Goal: Book appointment/travel/reservation

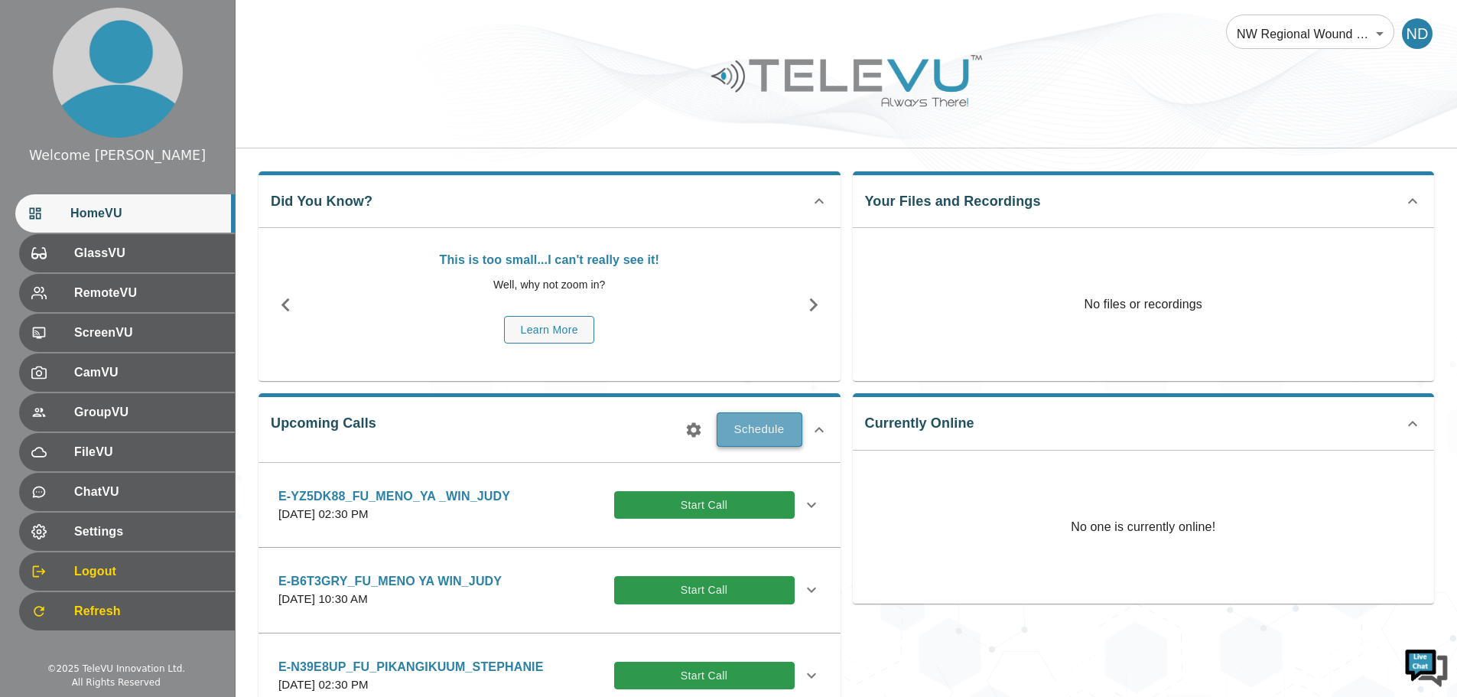
click at [749, 432] on button "Schedule" at bounding box center [760, 429] width 86 height 34
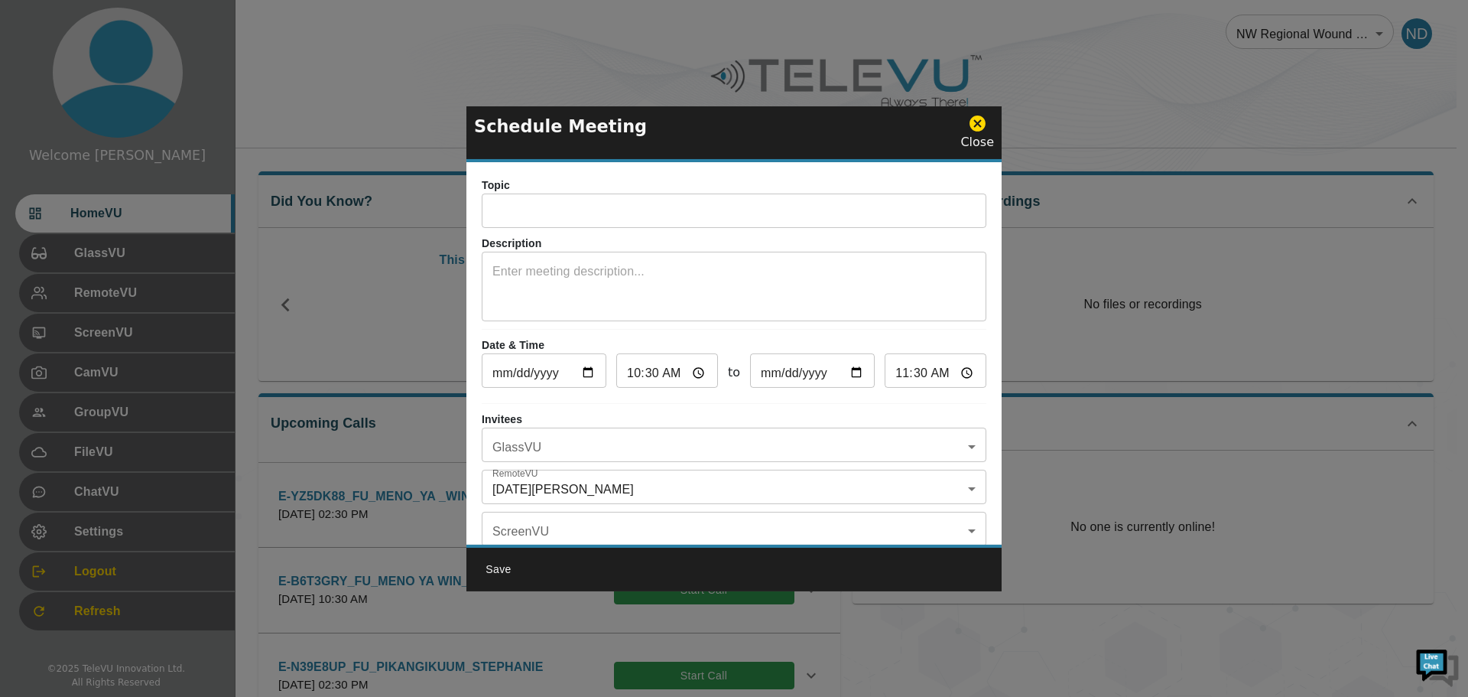
click at [520, 220] on input "text" at bounding box center [734, 212] width 505 height 31
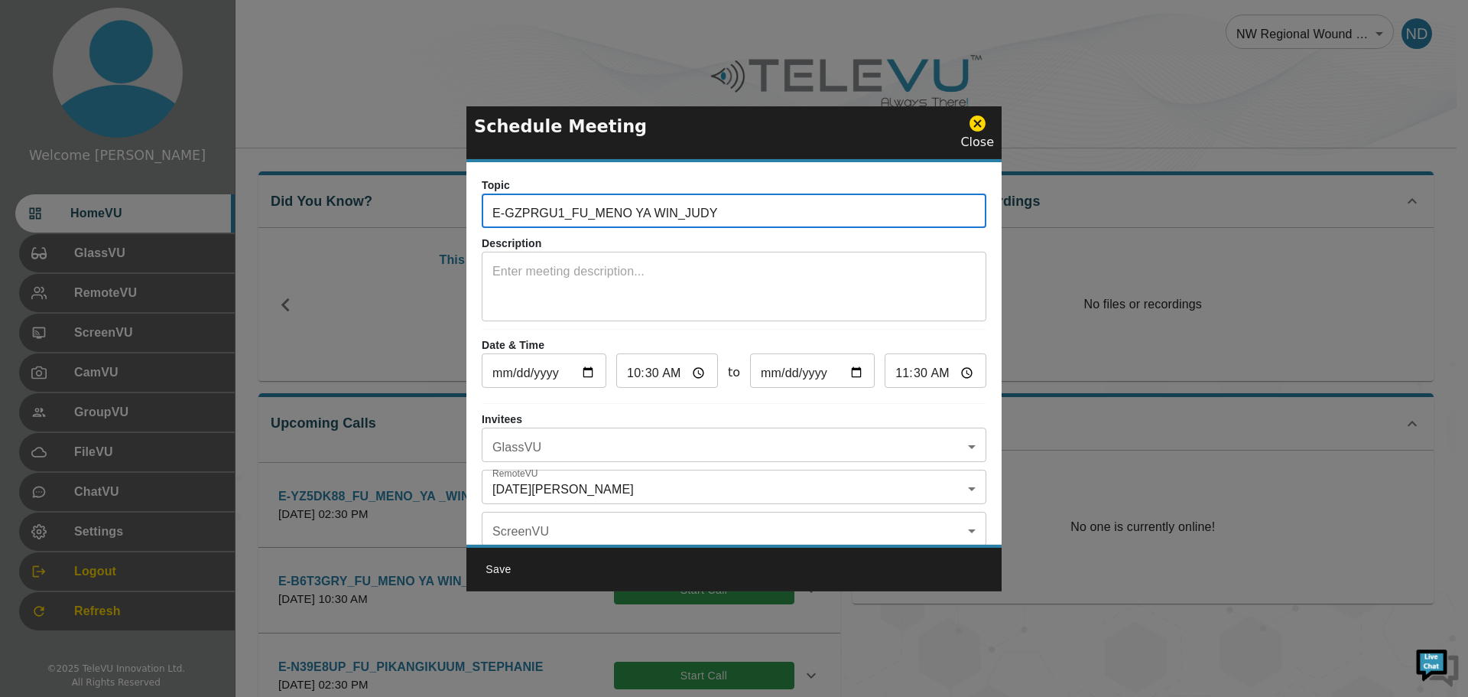
type input "E-GZPRGU1_FU_MENO YA WIN_JUDY"
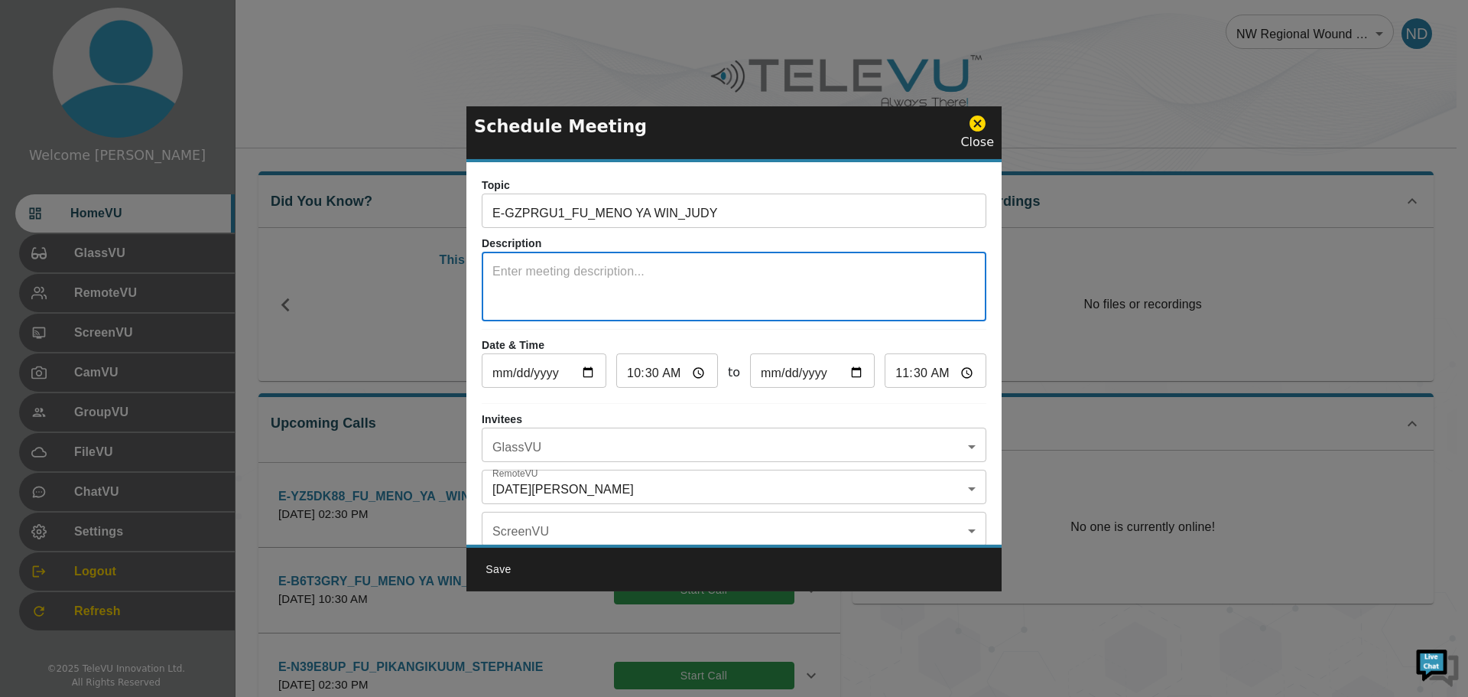
click at [529, 269] on textarea at bounding box center [733, 288] width 483 height 53
type textarea "SYSTEM 5"
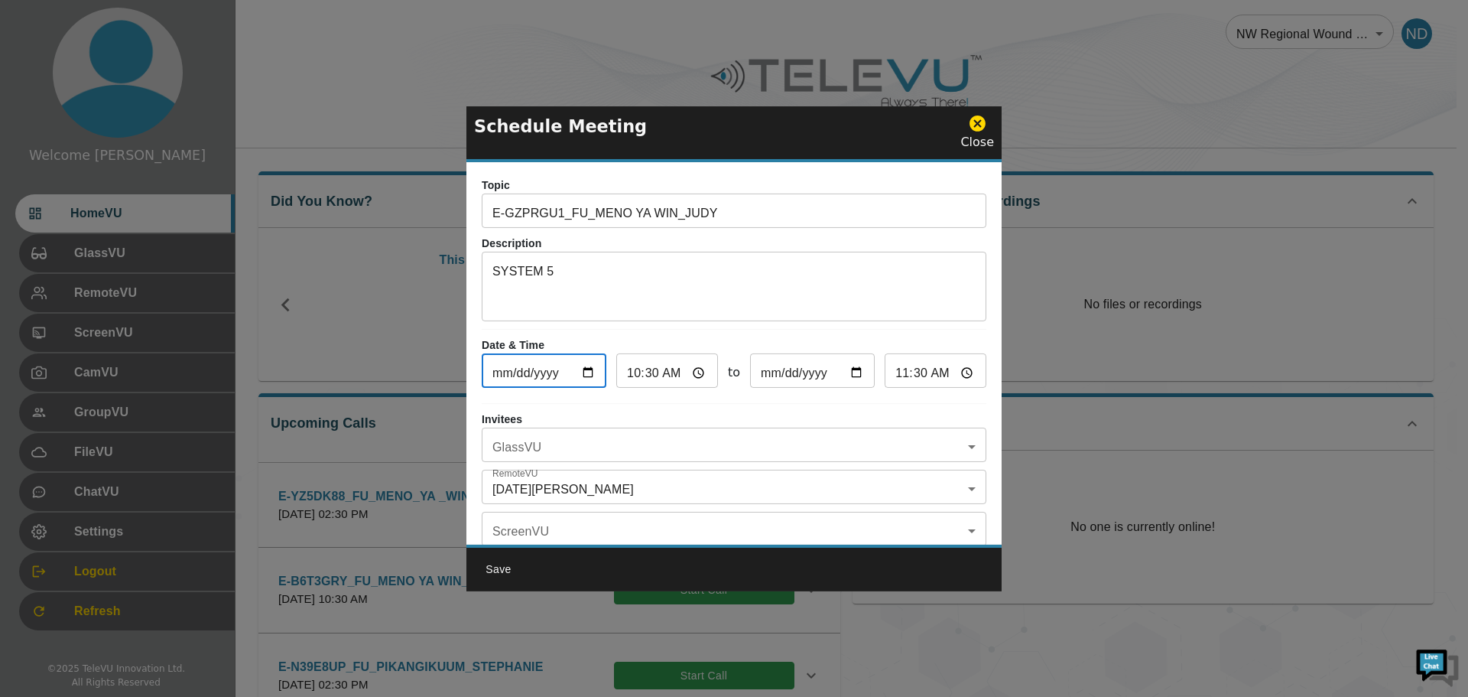
click at [590, 372] on input "[DATE]" at bounding box center [544, 372] width 125 height 31
type input "[DATE]"
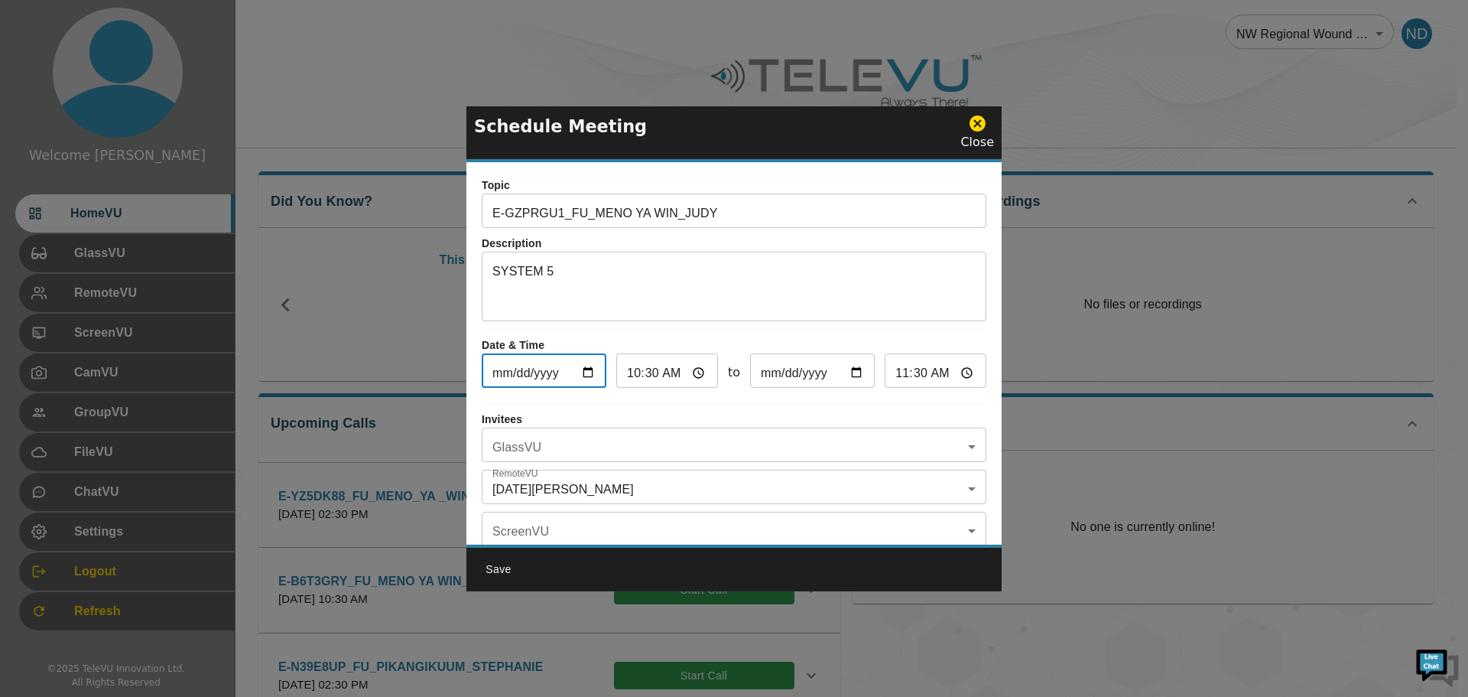
click at [905, 378] on input "11:30" at bounding box center [936, 372] width 102 height 31
type input "11:00"
click at [960, 437] on body "Welcome [DATE] HomeVU GlassVU RemoteVU ScreenVU CamVU GroupVU FileVU ChatVU Set…" at bounding box center [734, 496] width 1468 height 993
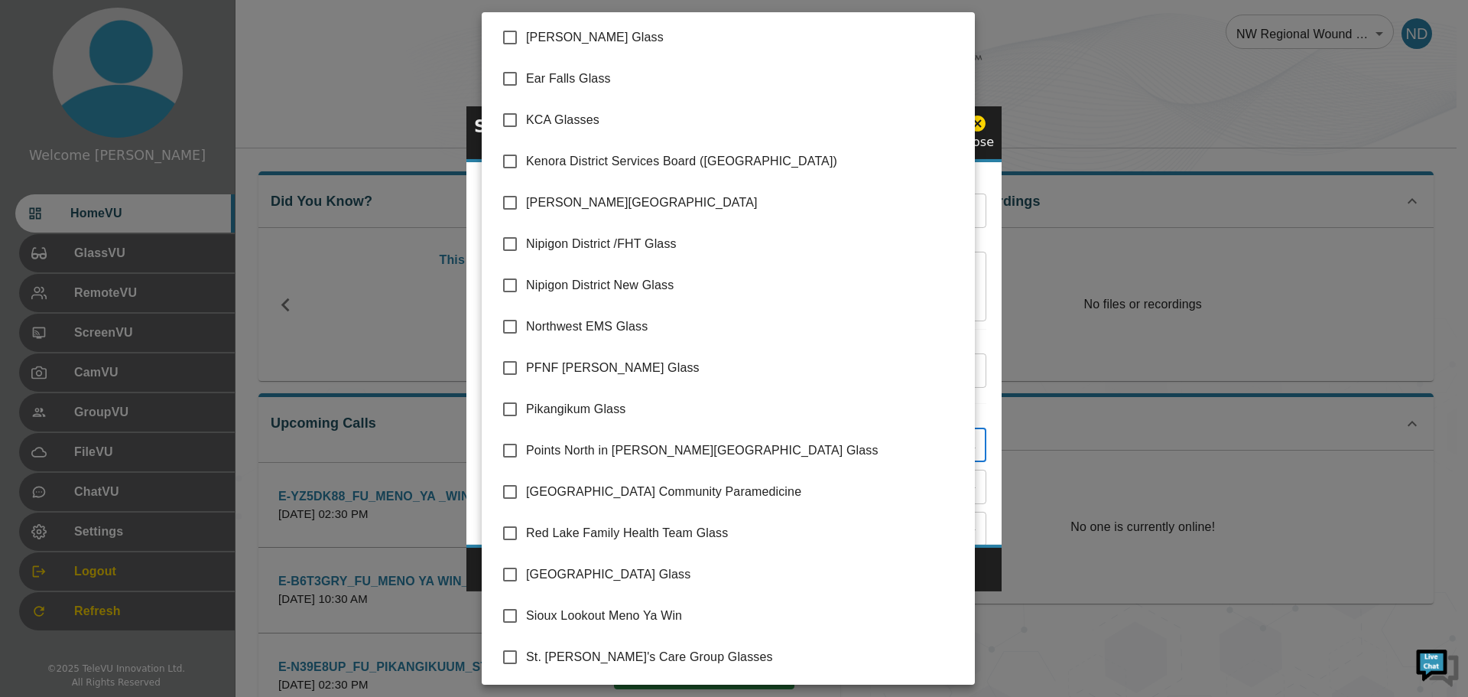
scroll to position [249, 0]
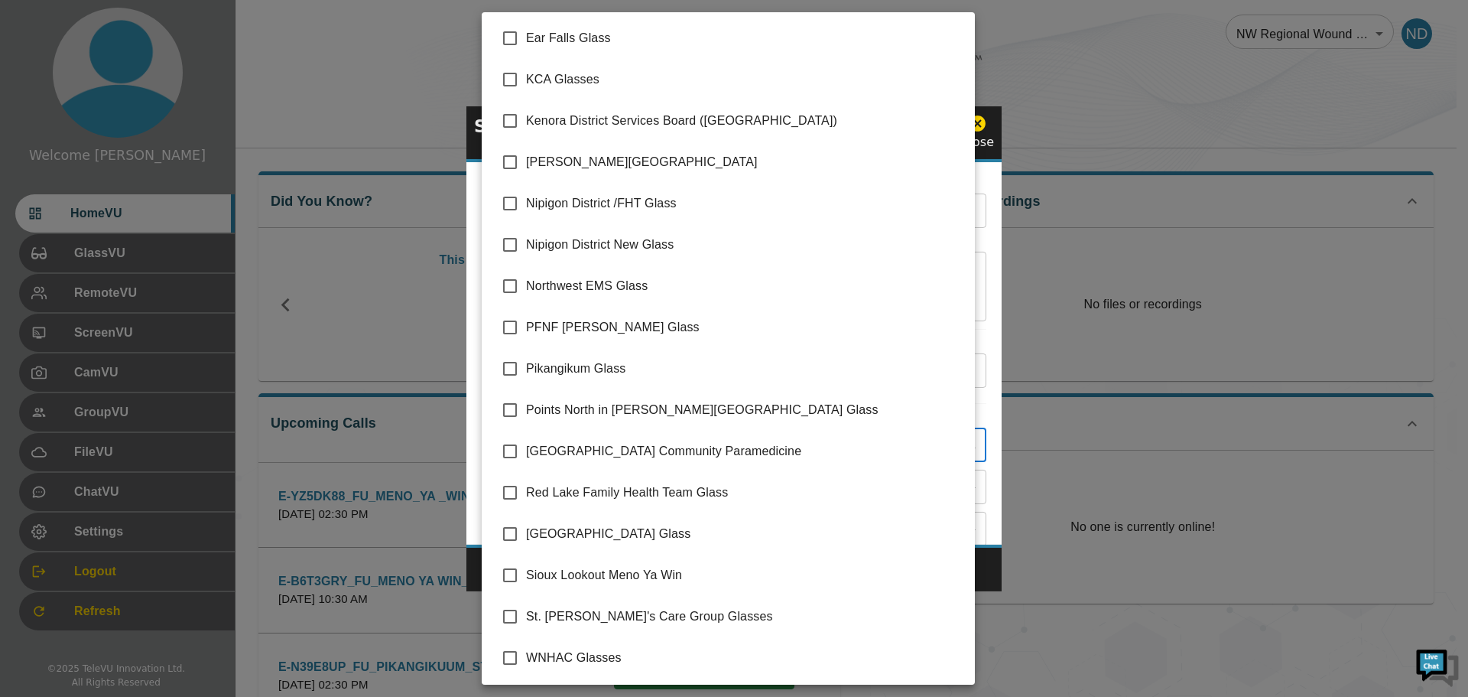
click at [678, 565] on li "Sioux Lookout Meno Ya Win" at bounding box center [728, 574] width 493 height 41
type input "Sioux Lookout Meno Ya Win"
checkbox input "true"
click at [1078, 580] on div at bounding box center [734, 348] width 1468 height 697
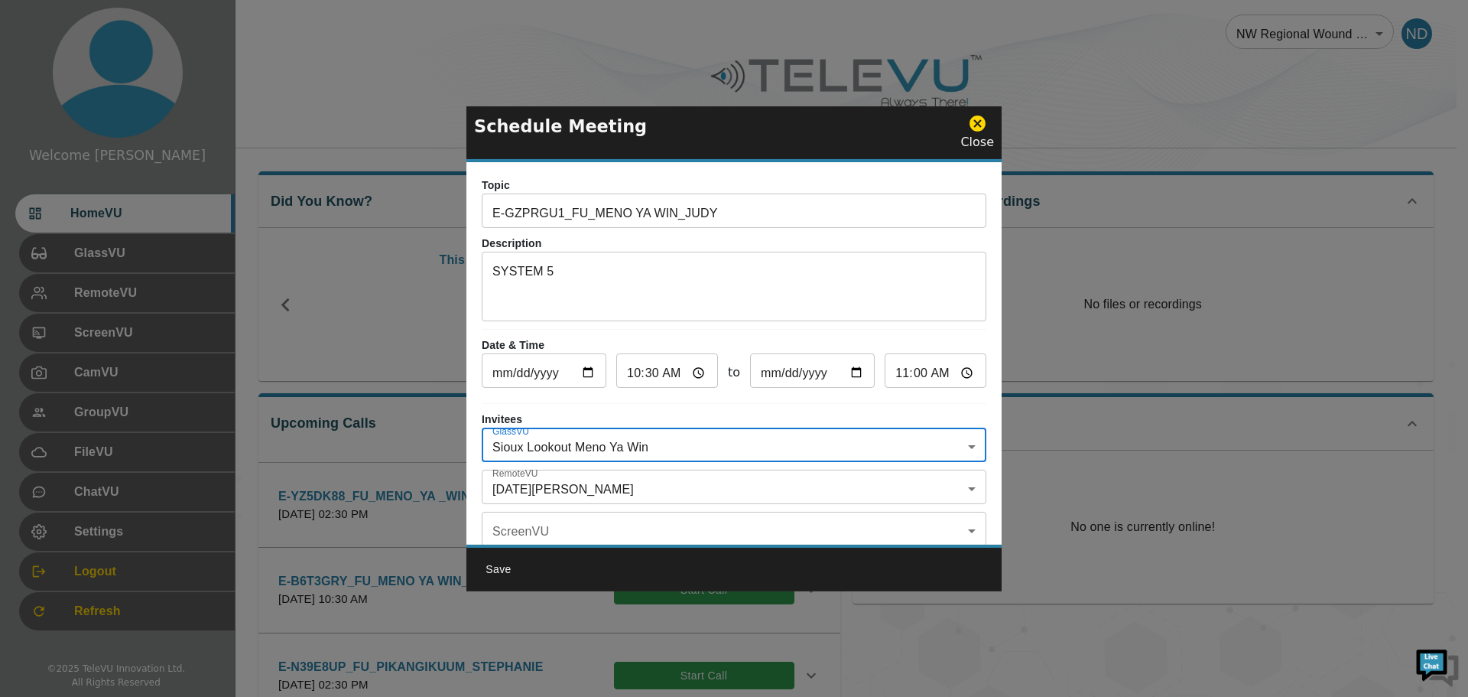
click at [966, 486] on body "Welcome [DATE] HomeVU GlassVU RemoteVU ScreenVU CamVU GroupVU FileVU ChatVU Set…" at bounding box center [734, 496] width 1468 height 993
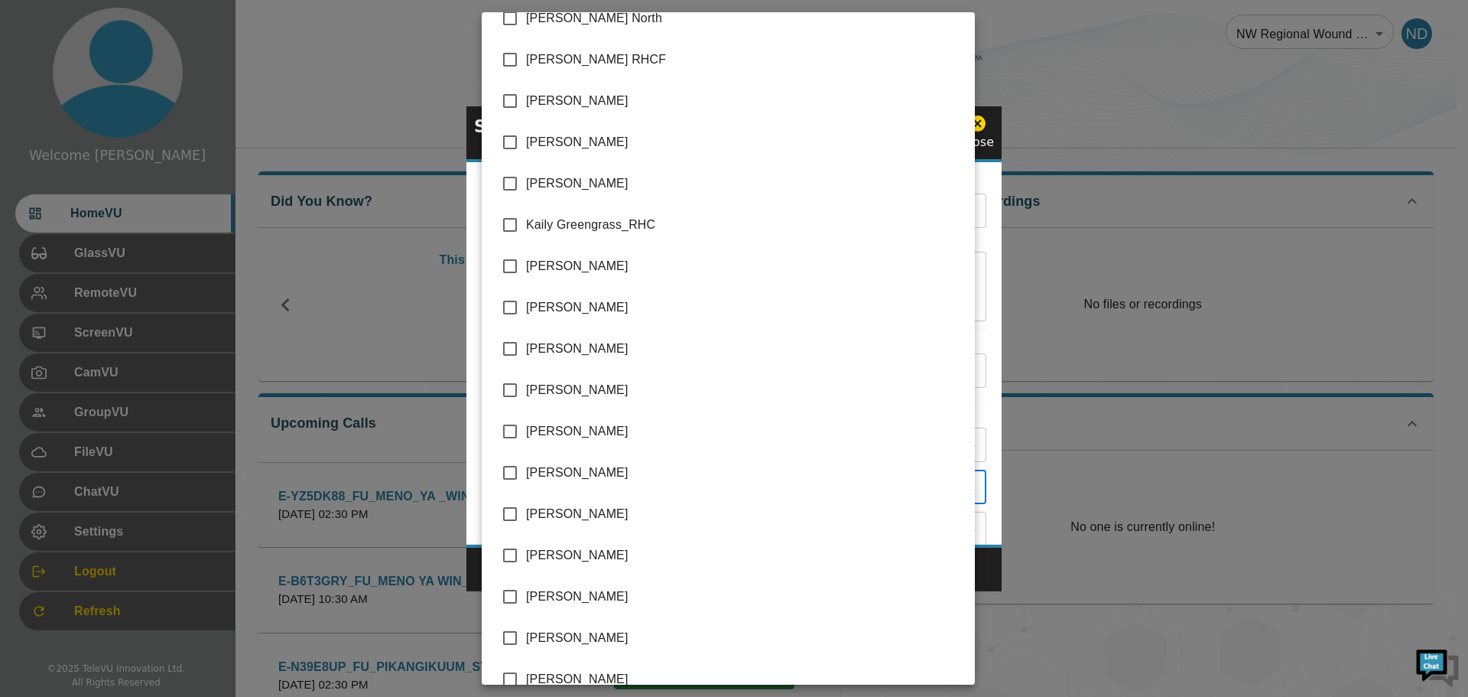
scroll to position [1841, 0]
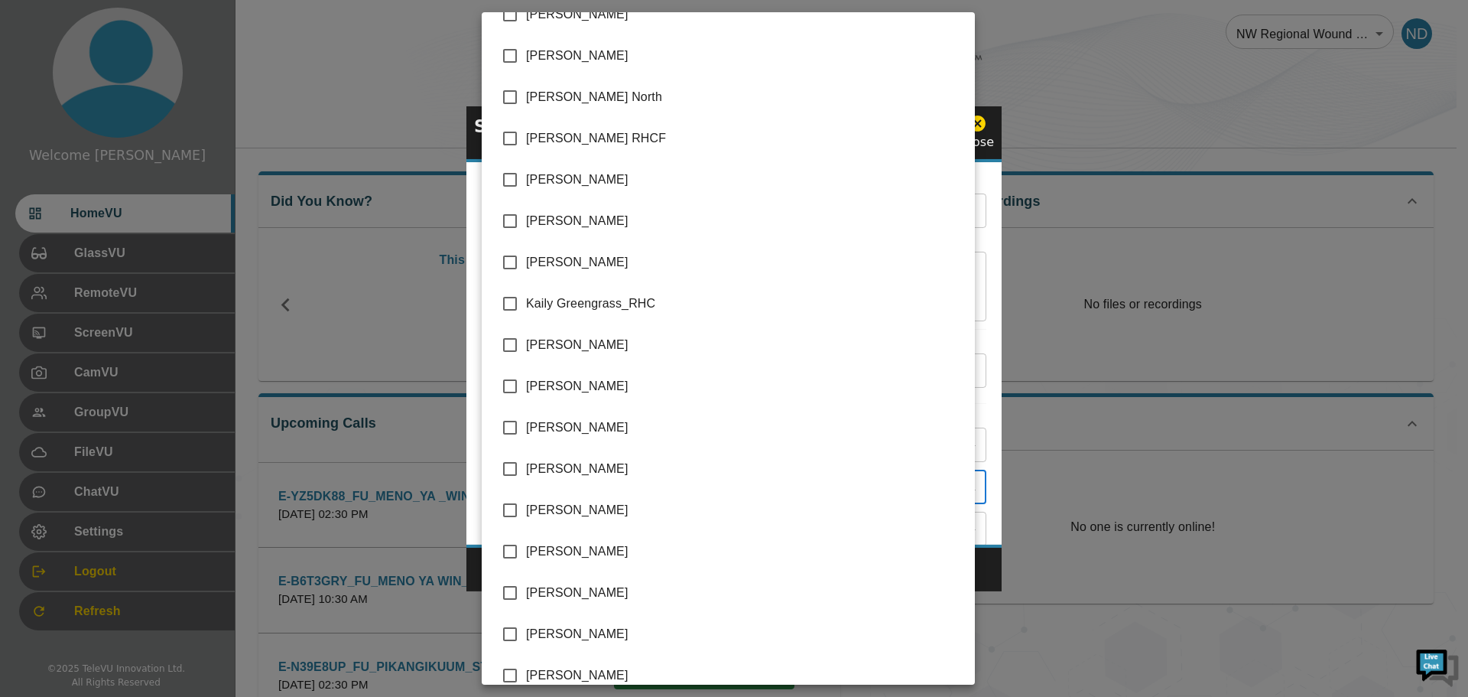
click at [511, 218] on input "checkbox" at bounding box center [510, 221] width 32 height 32
checkbox input "true"
type input "[DATE][PERSON_NAME],[PERSON_NAME]"
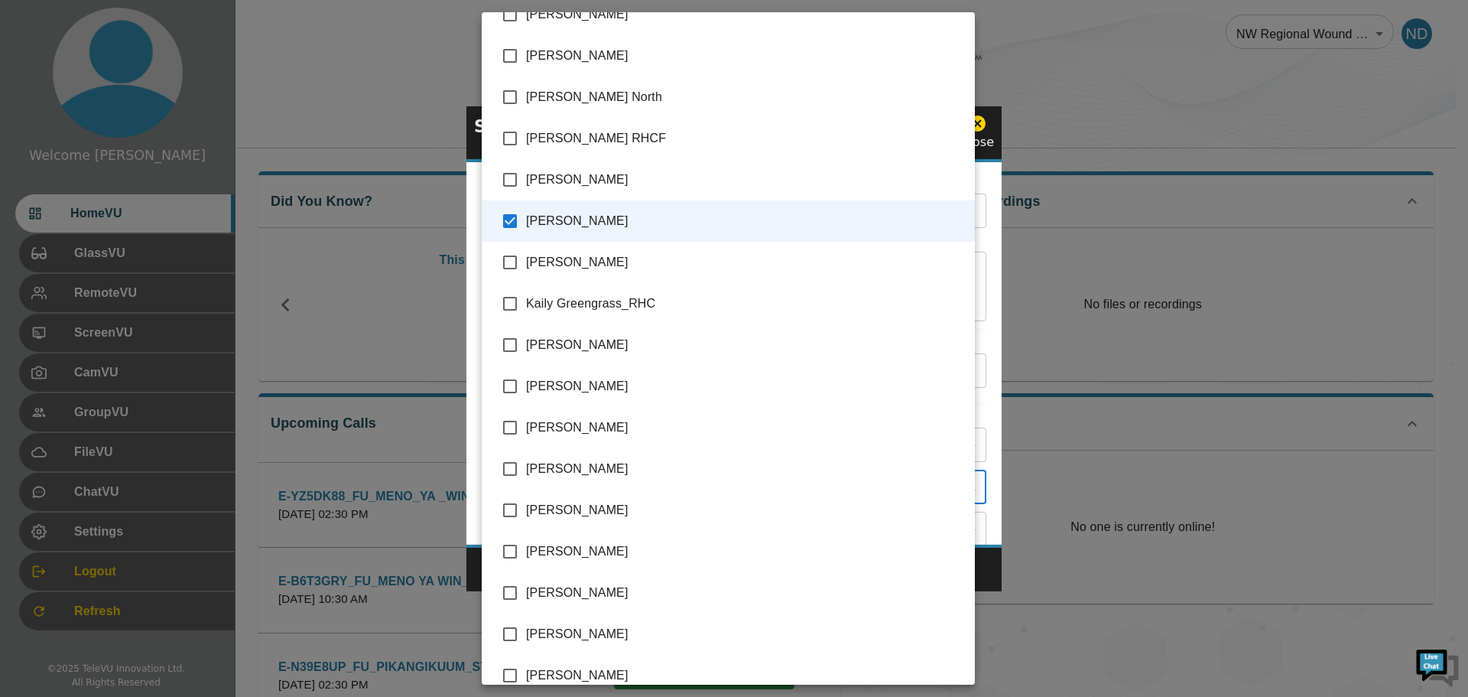
click at [1070, 572] on div at bounding box center [734, 348] width 1468 height 697
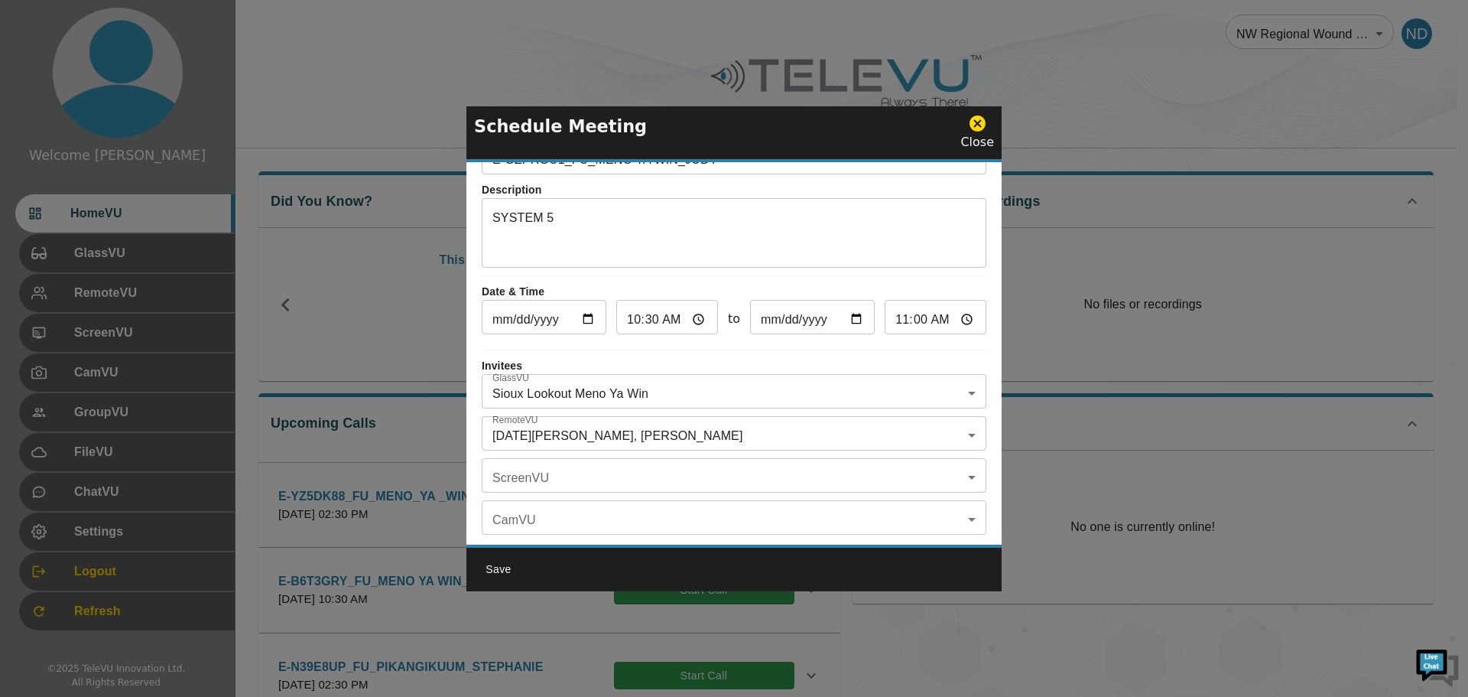
scroll to position [89, 0]
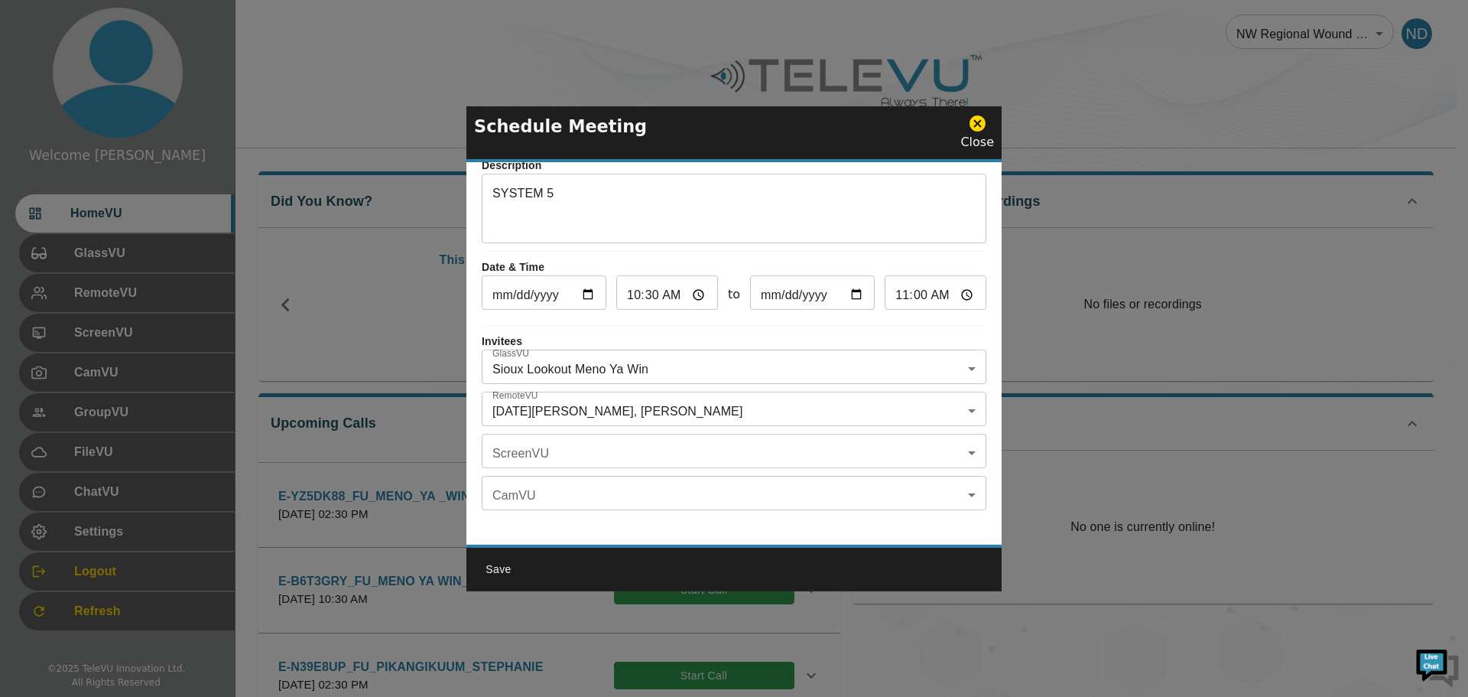
click at [962, 395] on body "Welcome [DATE] HomeVU GlassVU RemoteVU ScreenVU CamVU GroupVU FileVU ChatVU Set…" at bounding box center [734, 496] width 1468 height 993
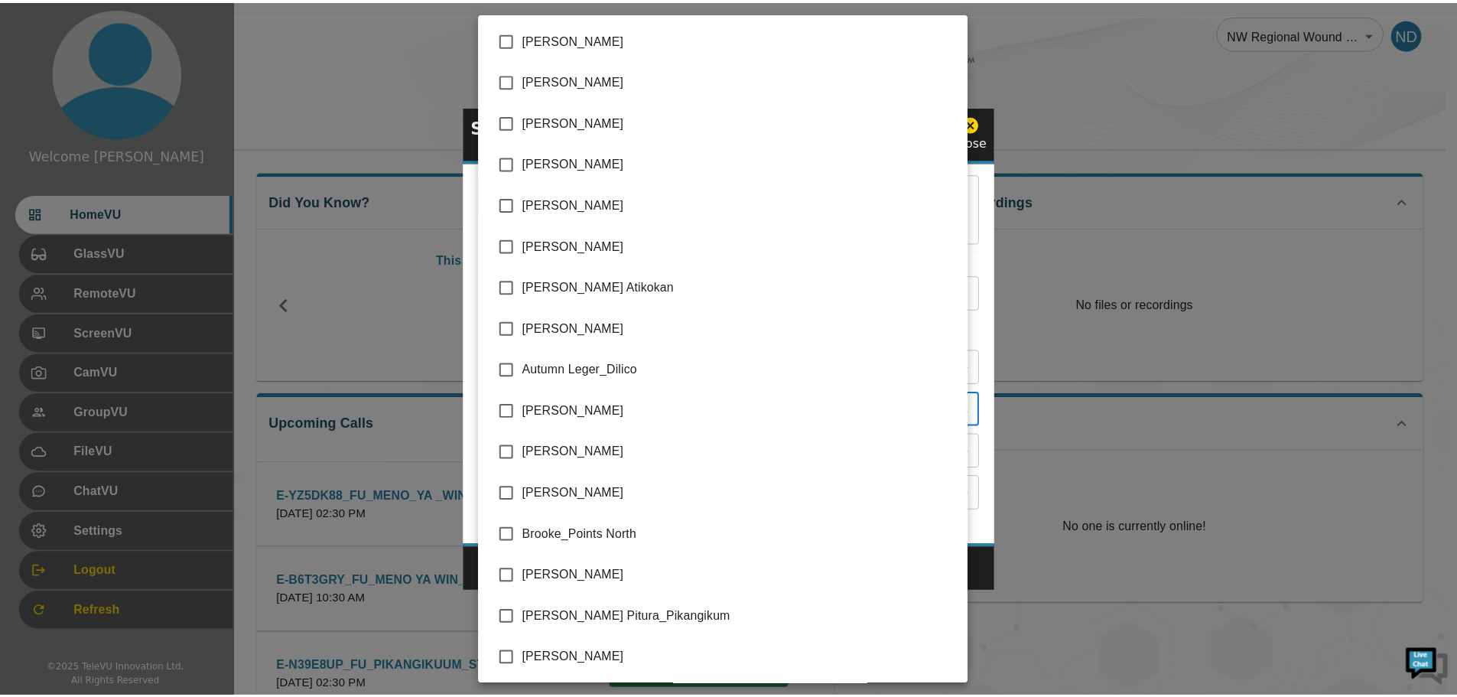
scroll to position [2912, 0]
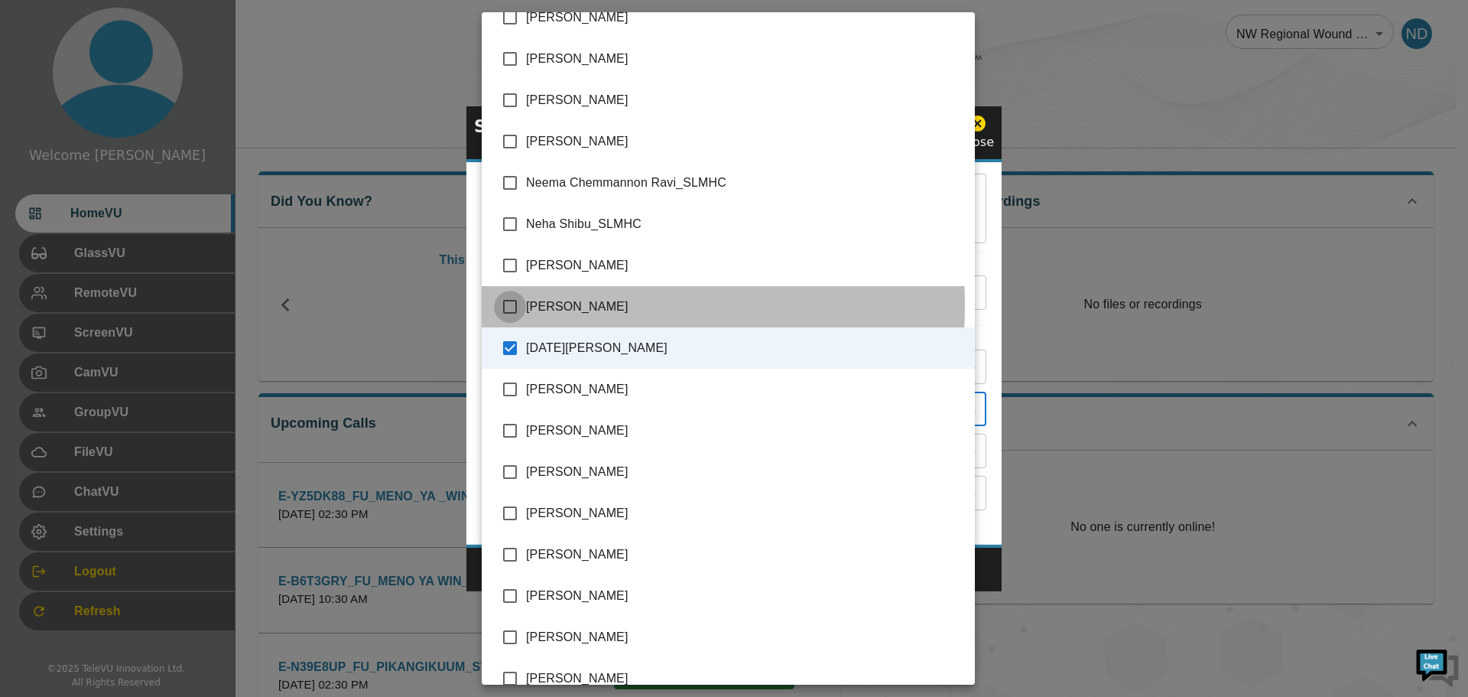
click at [511, 304] on input "checkbox" at bounding box center [510, 307] width 32 height 32
checkbox input "true"
type input "[DATE][PERSON_NAME],[PERSON_NAME],[PERSON_NAME]"
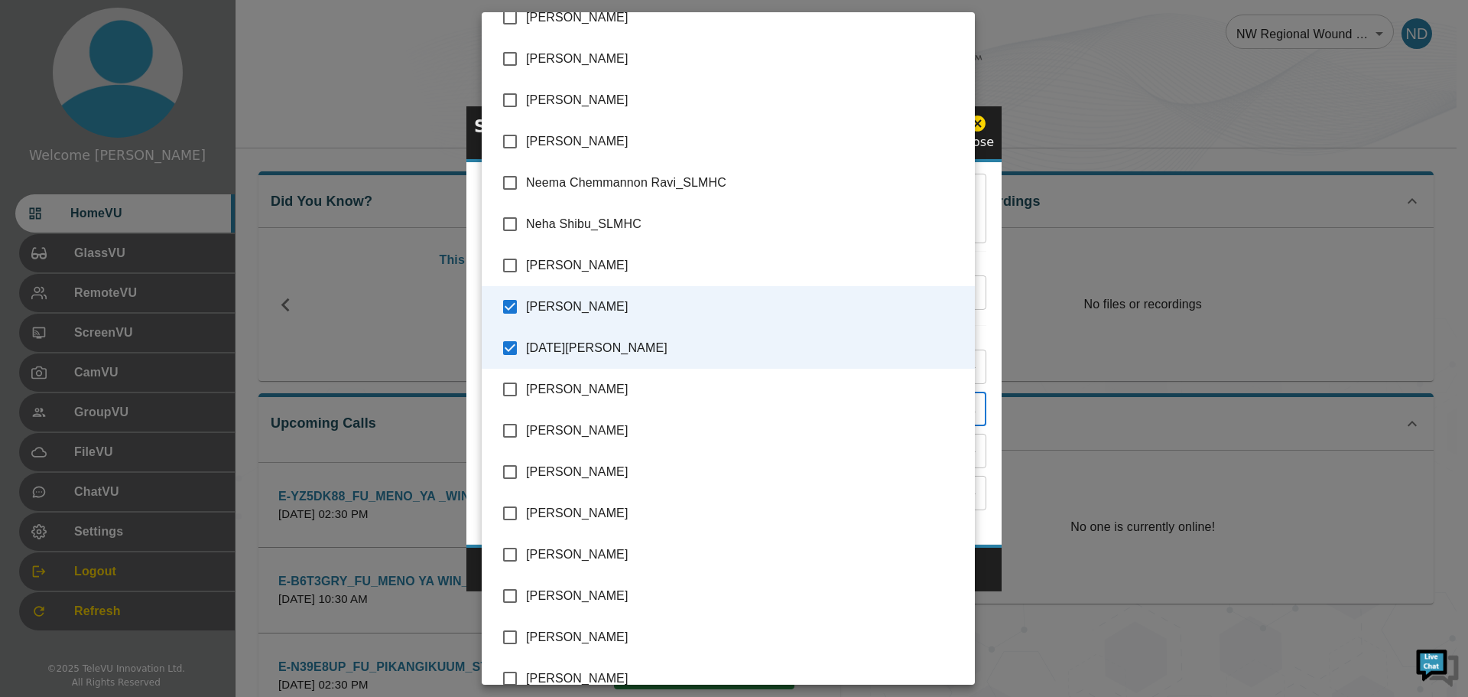
click at [1120, 496] on div at bounding box center [734, 348] width 1468 height 697
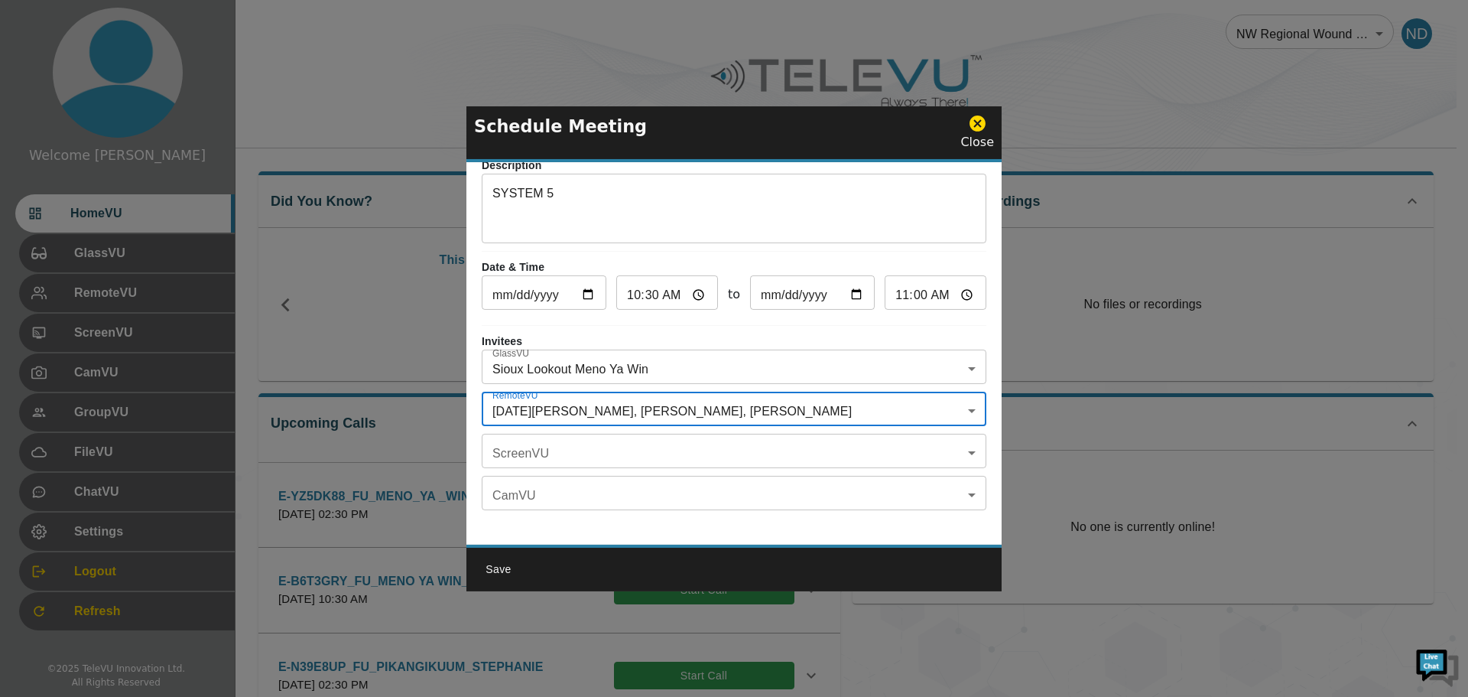
click at [505, 568] on button "Save" at bounding box center [498, 569] width 49 height 28
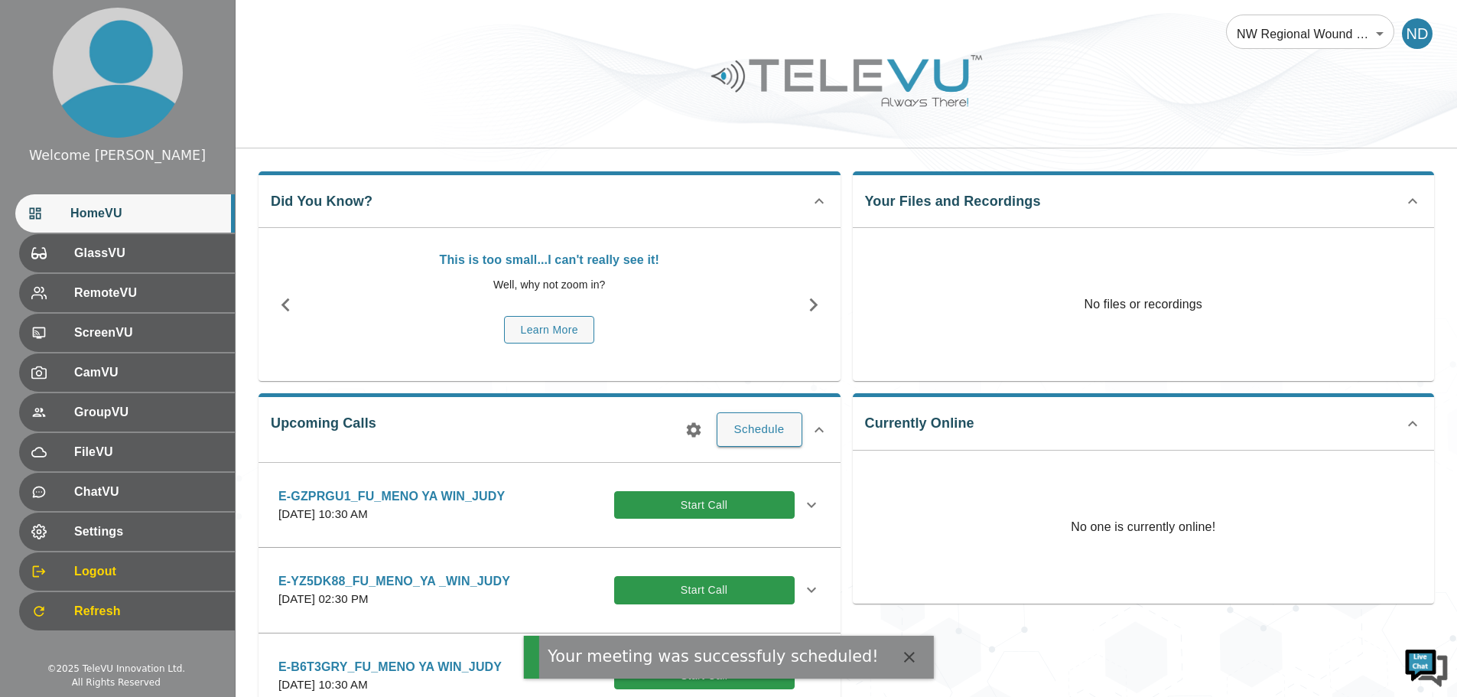
click at [802, 505] on icon at bounding box center [811, 505] width 18 height 18
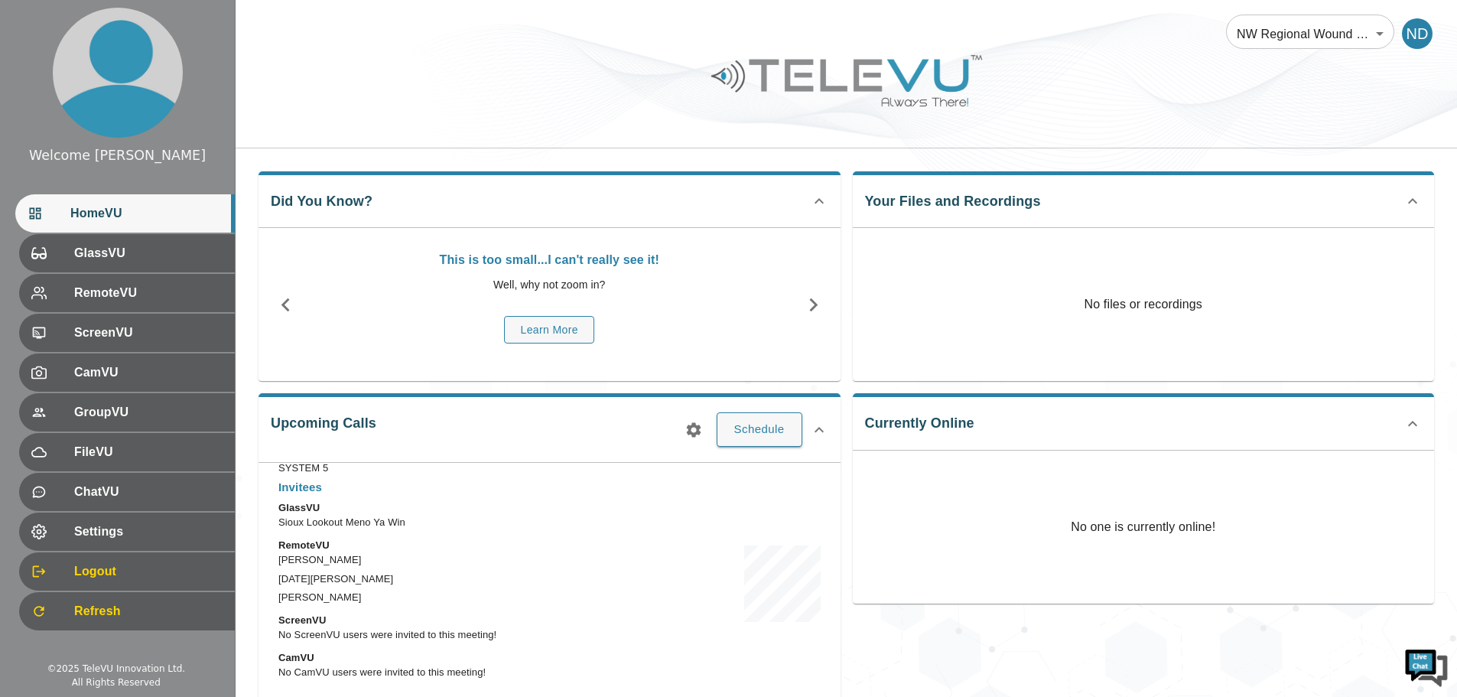
scroll to position [306, 0]
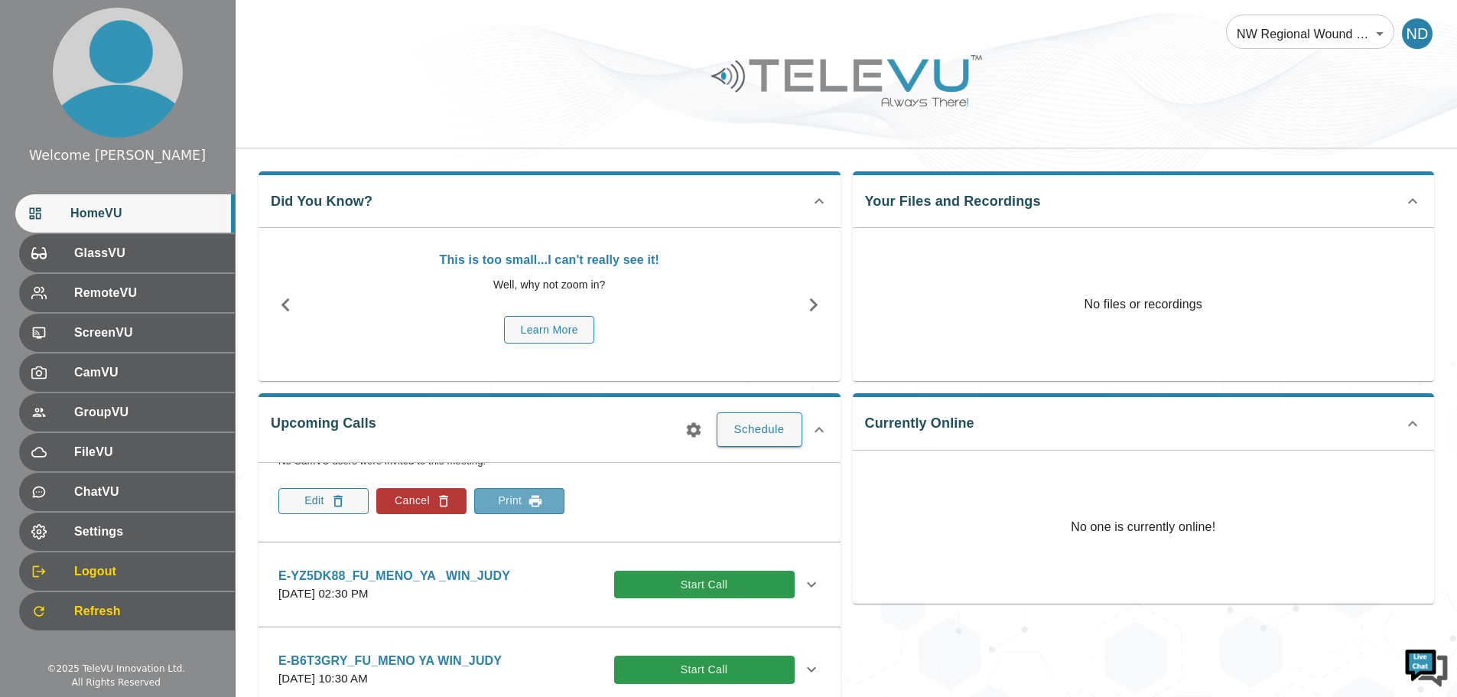
click at [513, 504] on button "Print" at bounding box center [519, 501] width 90 height 26
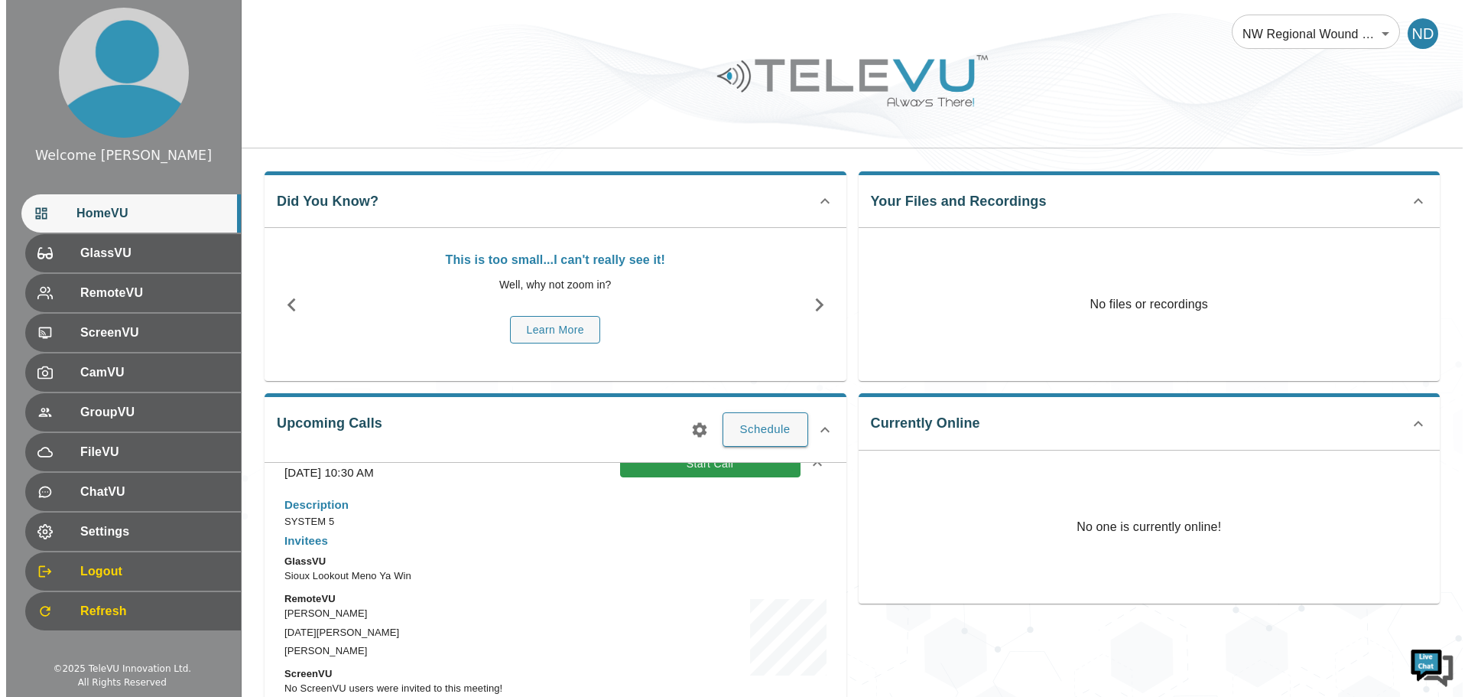
scroll to position [0, 0]
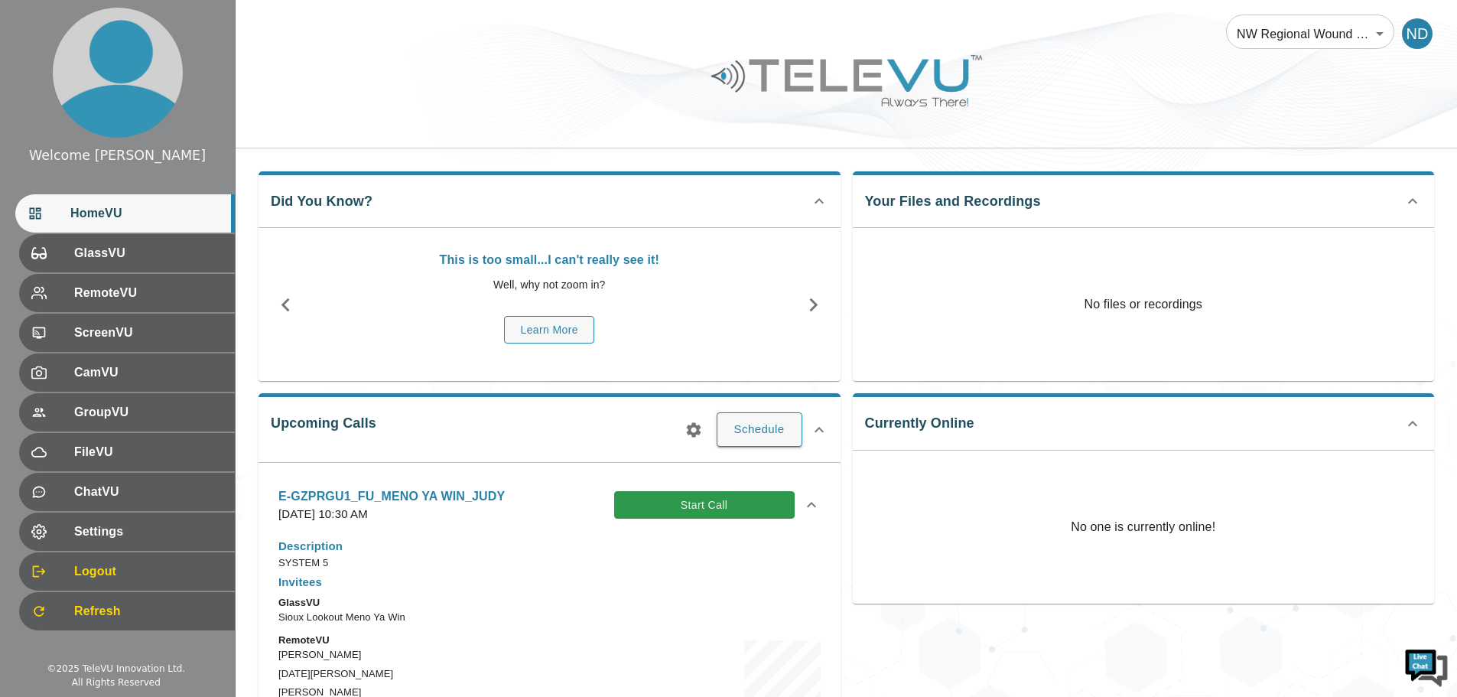
click at [807, 502] on icon at bounding box center [811, 504] width 9 height 5
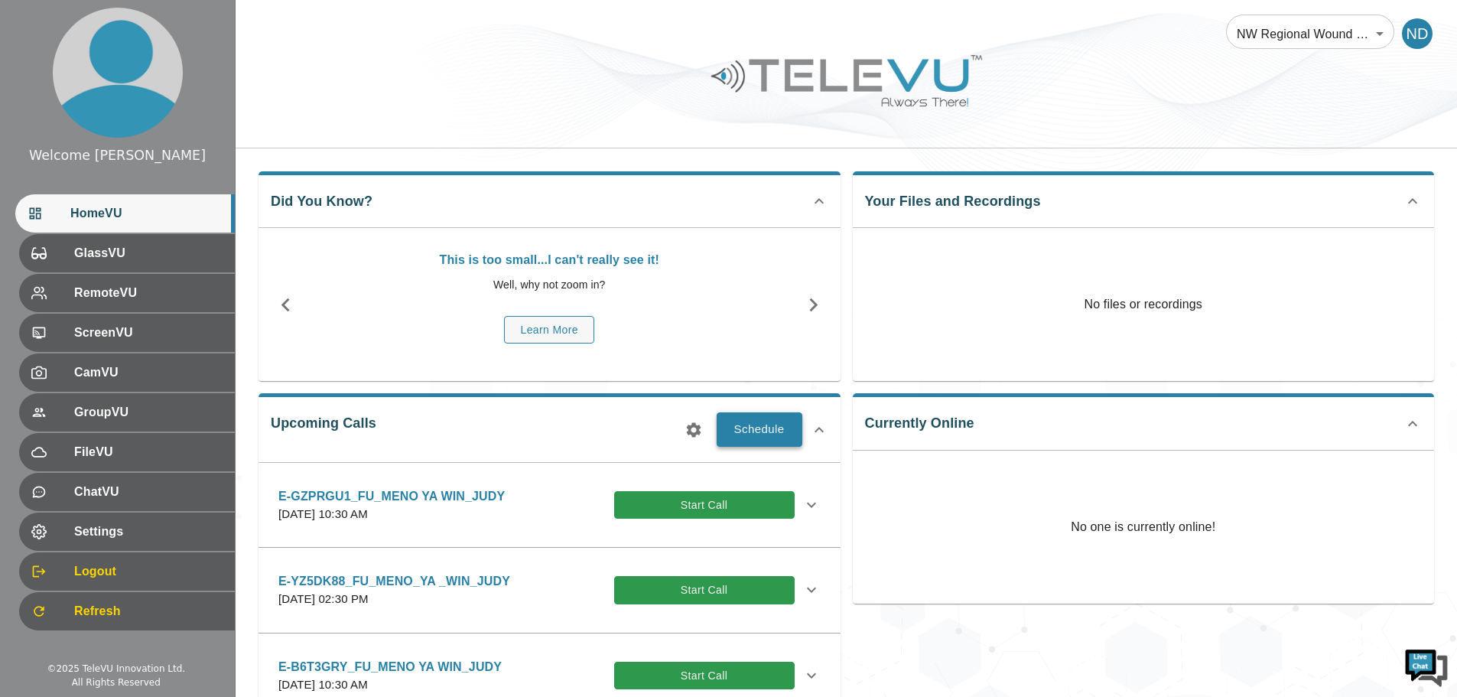
click at [765, 434] on button "Schedule" at bounding box center [760, 429] width 86 height 34
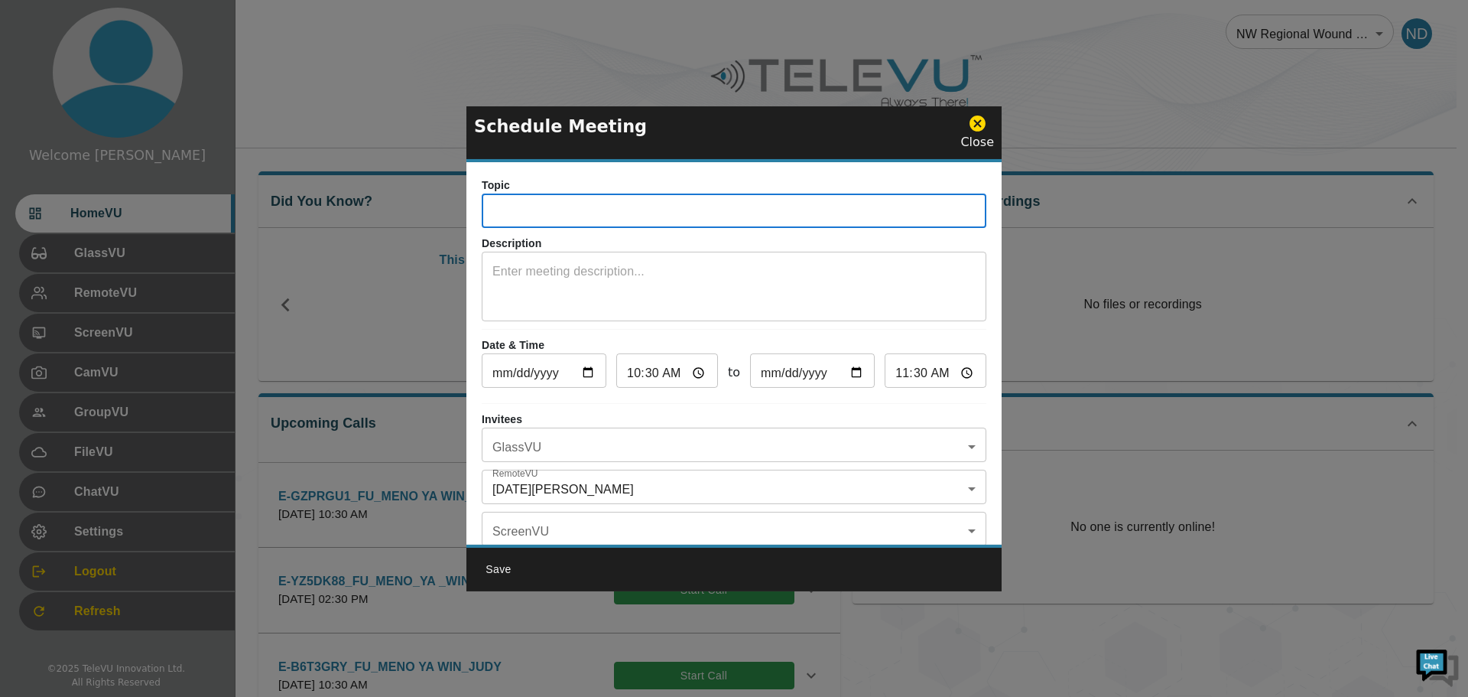
click at [498, 210] on input "text" at bounding box center [734, 212] width 505 height 31
type input "E-VCFV7JA_FU_MENO YA WIN_JUDY"
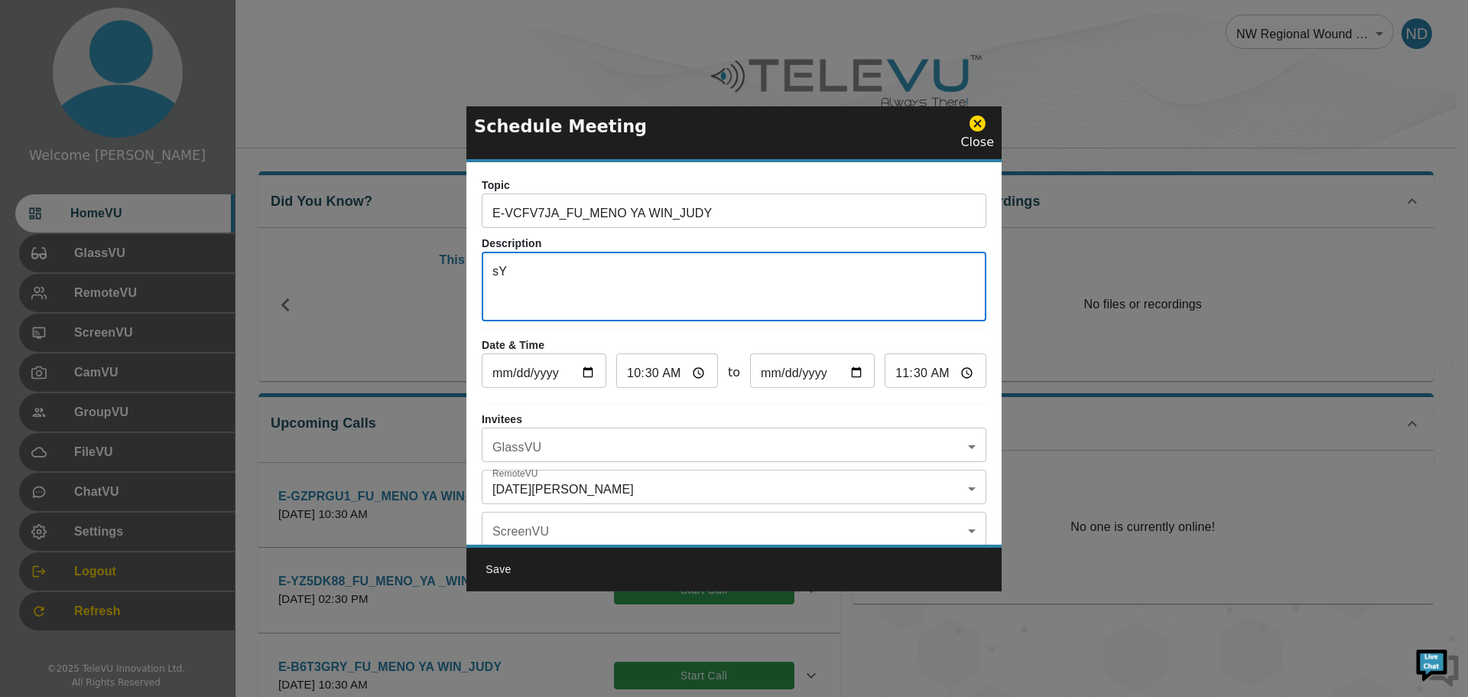
type textarea "s"
type textarea "SYSTEM 5"
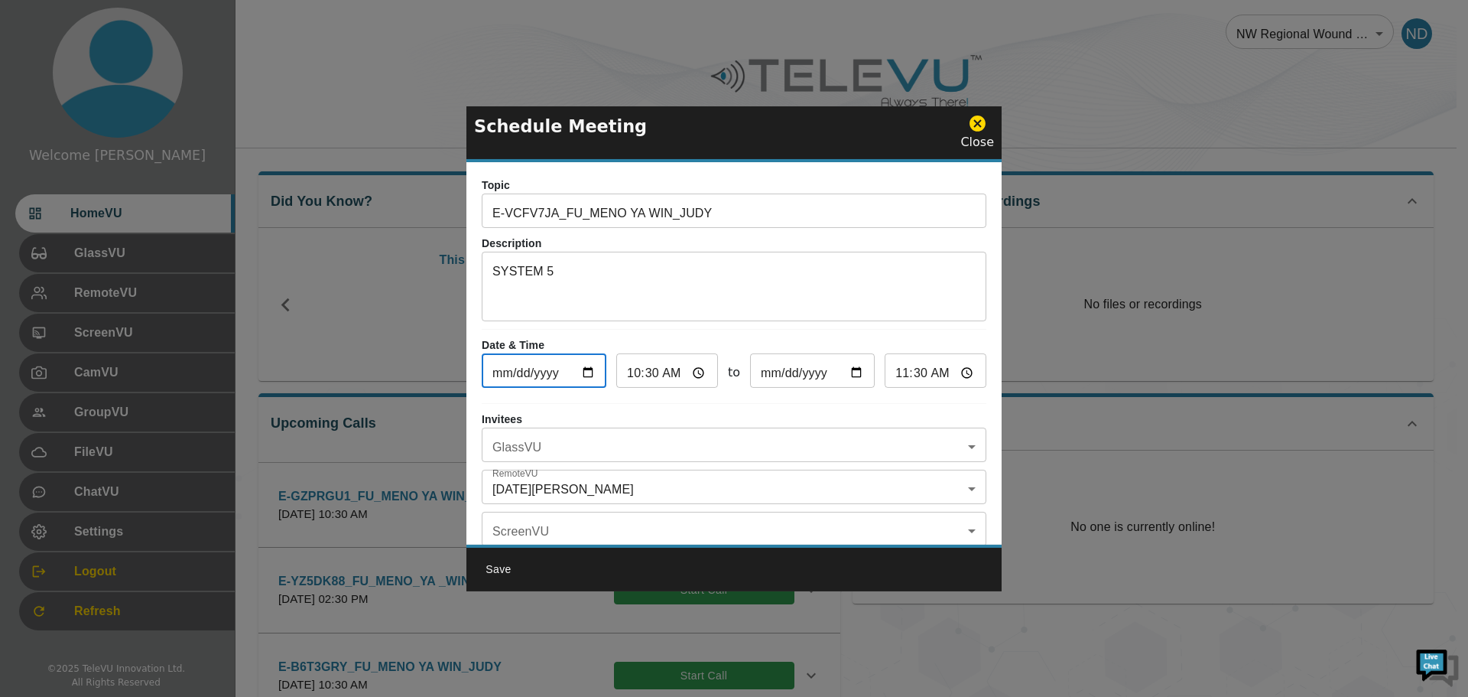
click at [583, 375] on input "[DATE]" at bounding box center [544, 372] width 125 height 31
type input "[DATE]"
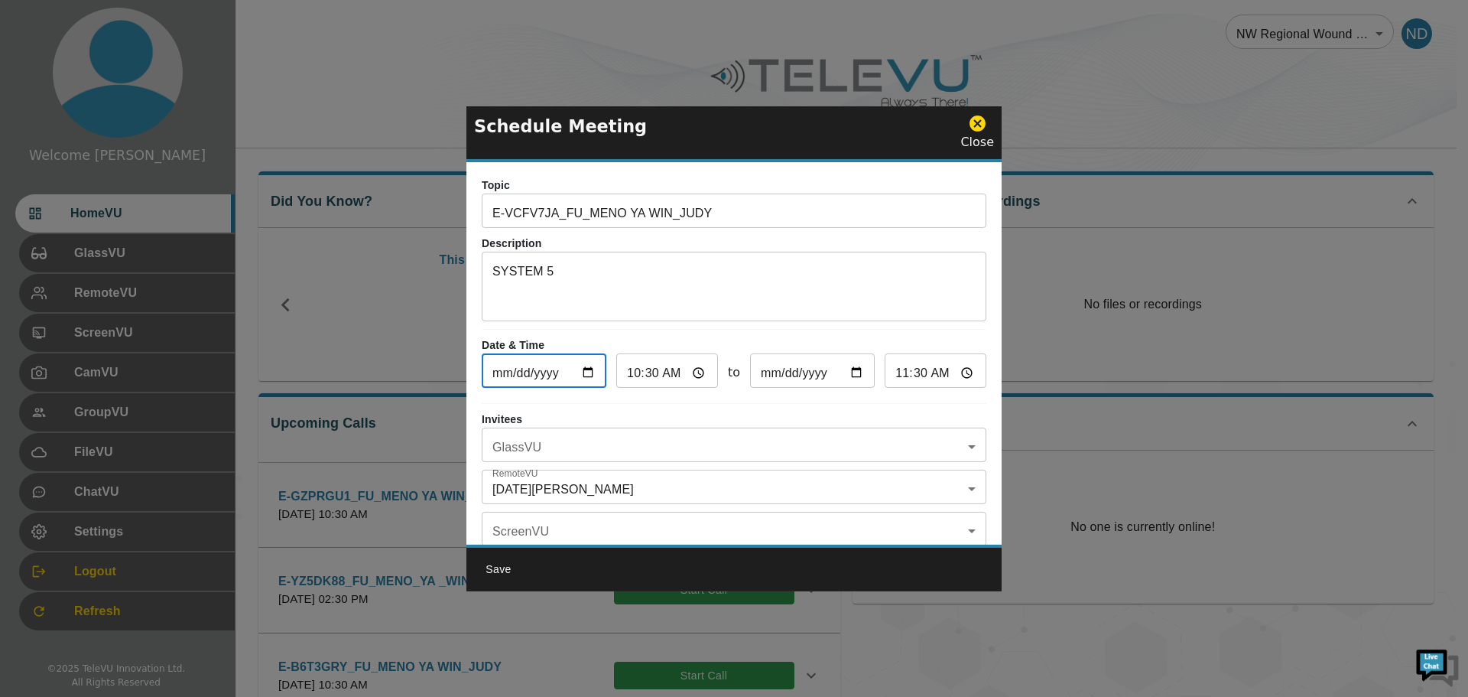
type input "[DATE]"
click at [635, 378] on input "10:30" at bounding box center [667, 372] width 102 height 31
type input "01:30"
type input "02:30"
type input "11:30"
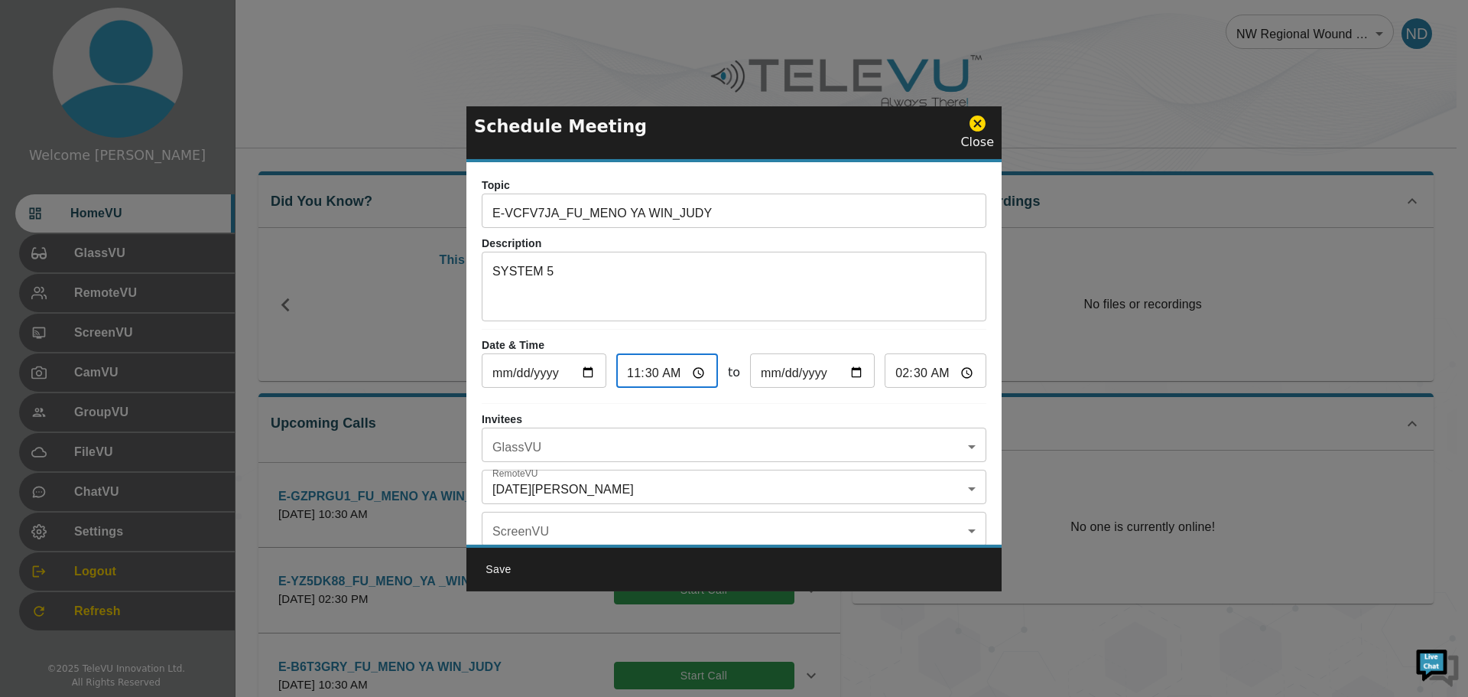
type input "12:30"
type input "11:00"
click at [891, 375] on input "12:00" at bounding box center [936, 372] width 102 height 31
type input "23:30"
click at [962, 443] on body "Welcome [DATE] HomeVU GlassVU RemoteVU ScreenVU CamVU GroupVU FileVU ChatVU Set…" at bounding box center [734, 496] width 1468 height 993
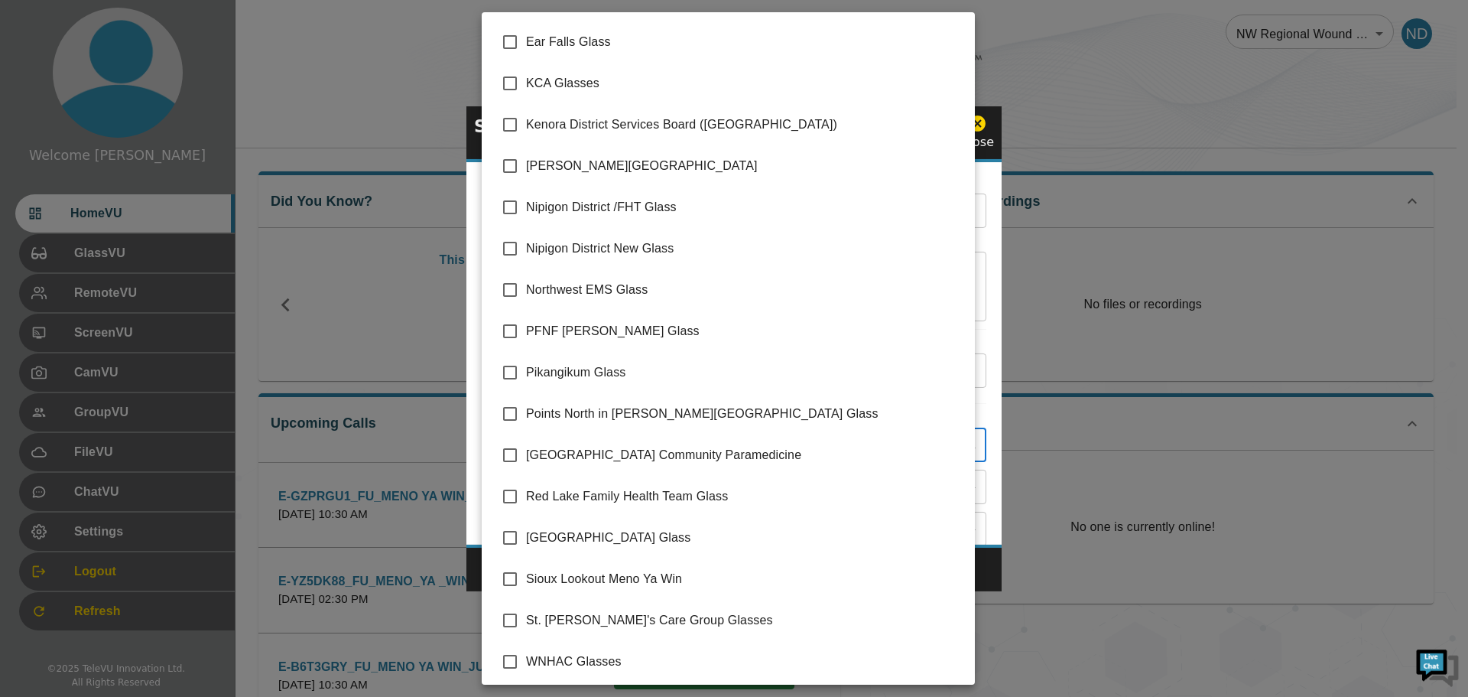
scroll to position [249, 0]
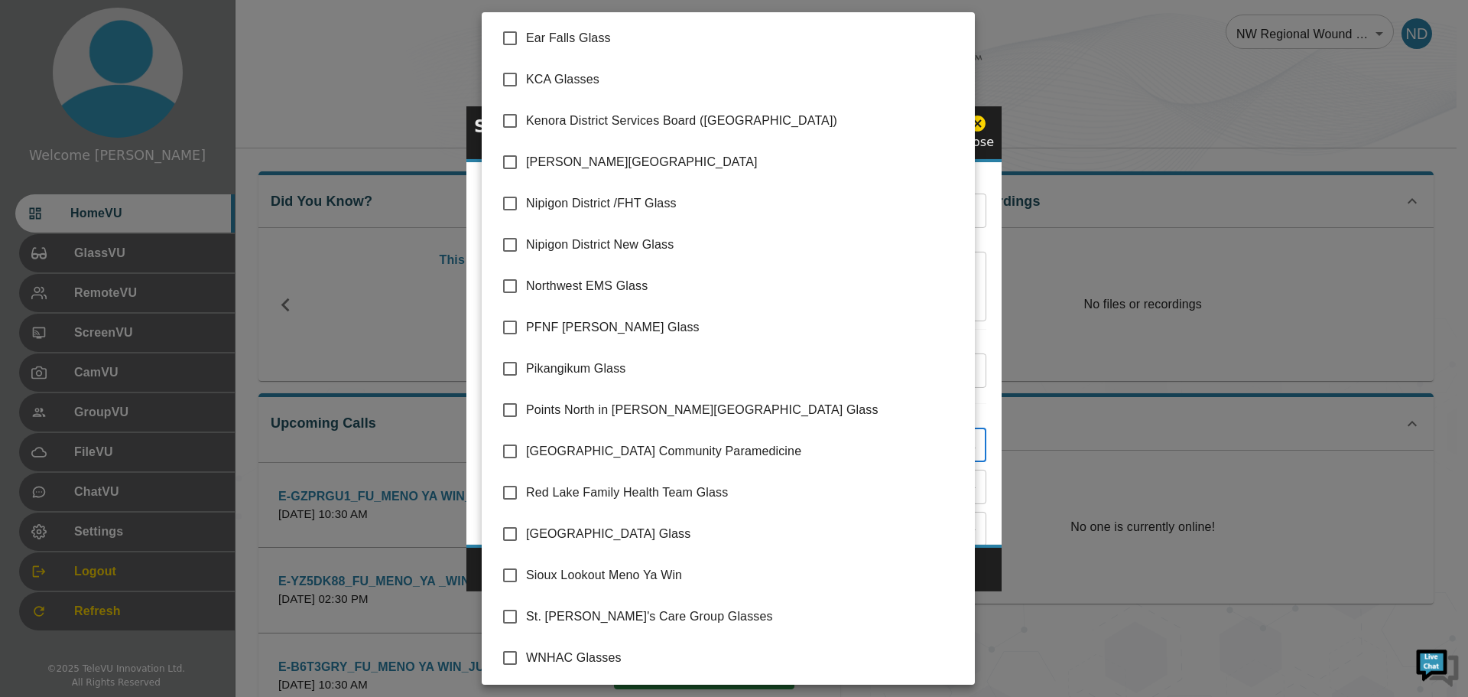
click at [579, 572] on span "Sioux Lookout Meno Ya Win" at bounding box center [744, 575] width 437 height 18
type input "Sioux Lookout Meno Ya Win"
checkbox input "true"
click at [996, 583] on div at bounding box center [734, 348] width 1468 height 697
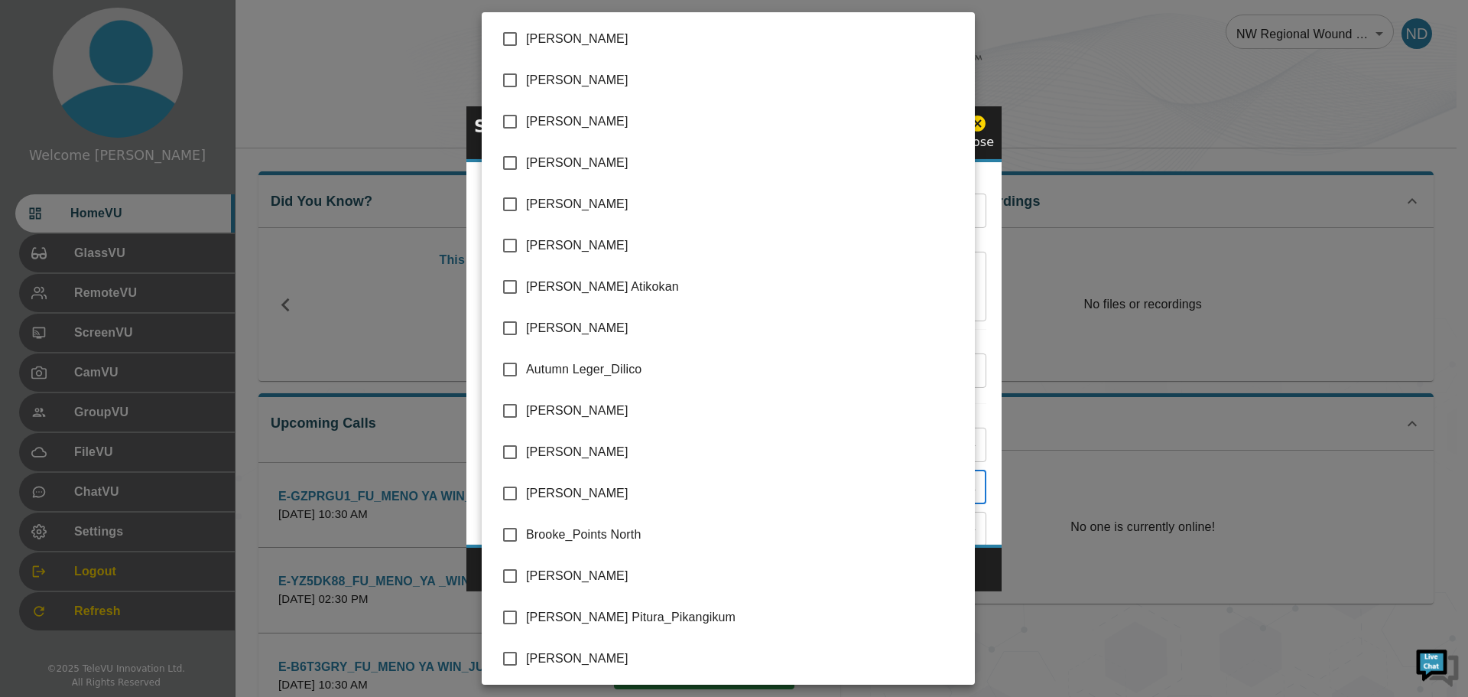
click at [964, 485] on body "Welcome [DATE] HomeVU GlassVU RemoteVU ScreenVU CamVU GroupVU FileVU ChatVU Set…" at bounding box center [734, 496] width 1468 height 993
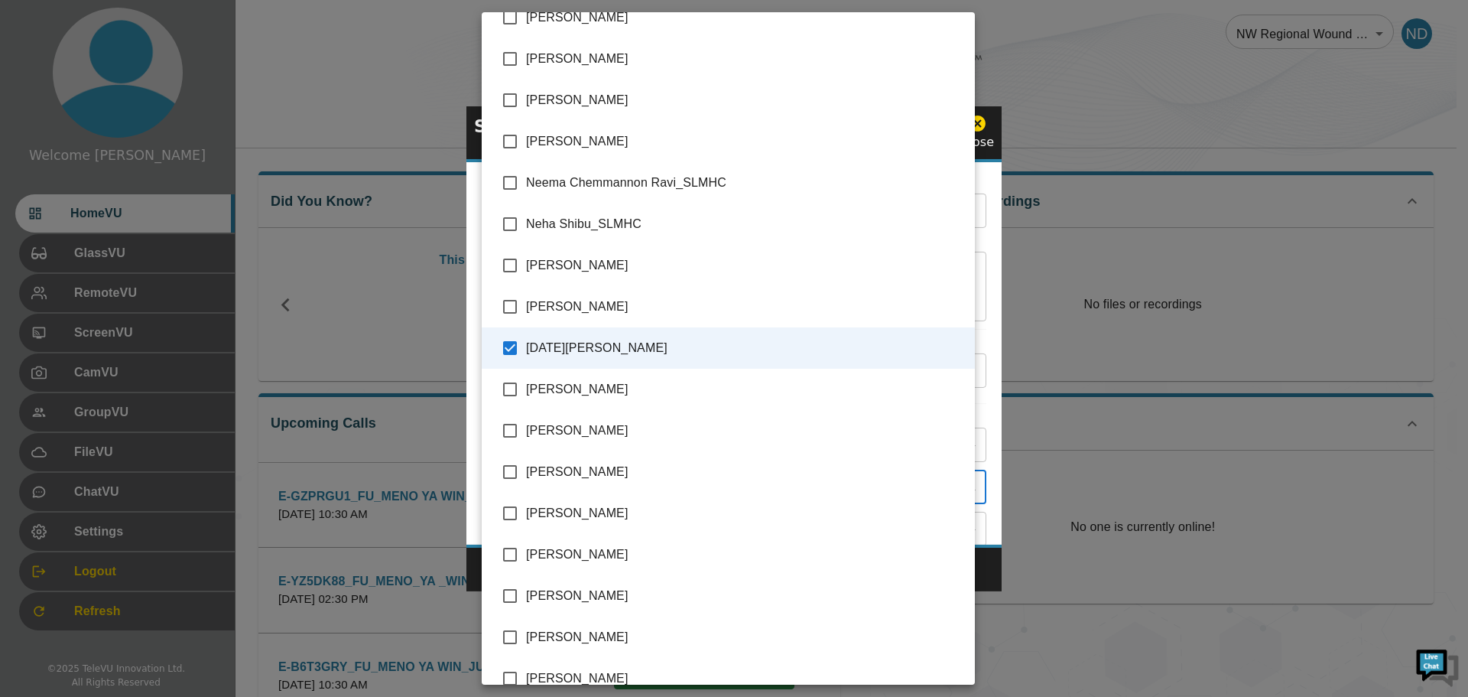
click at [513, 305] on input "checkbox" at bounding box center [510, 307] width 32 height 32
checkbox input "true"
type input "[DATE][PERSON_NAME],[PERSON_NAME]"
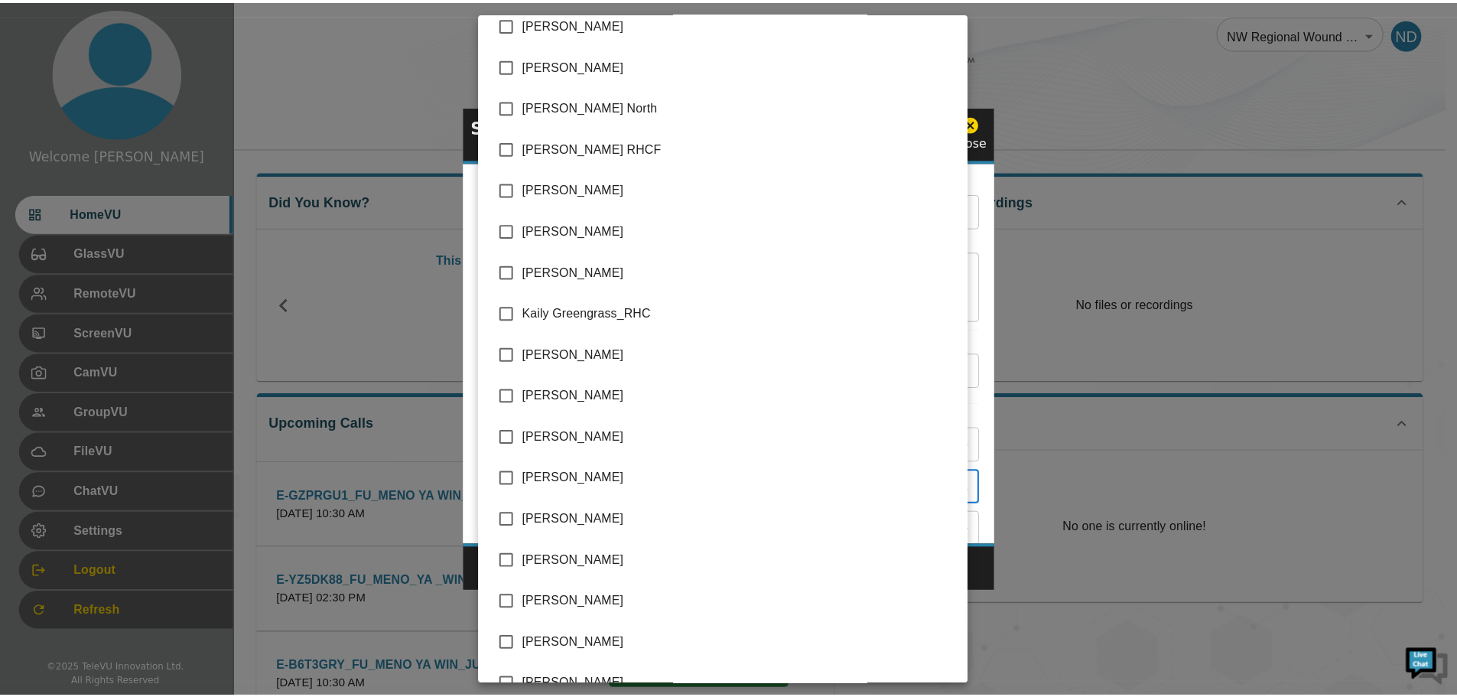
scroll to position [1688, 0]
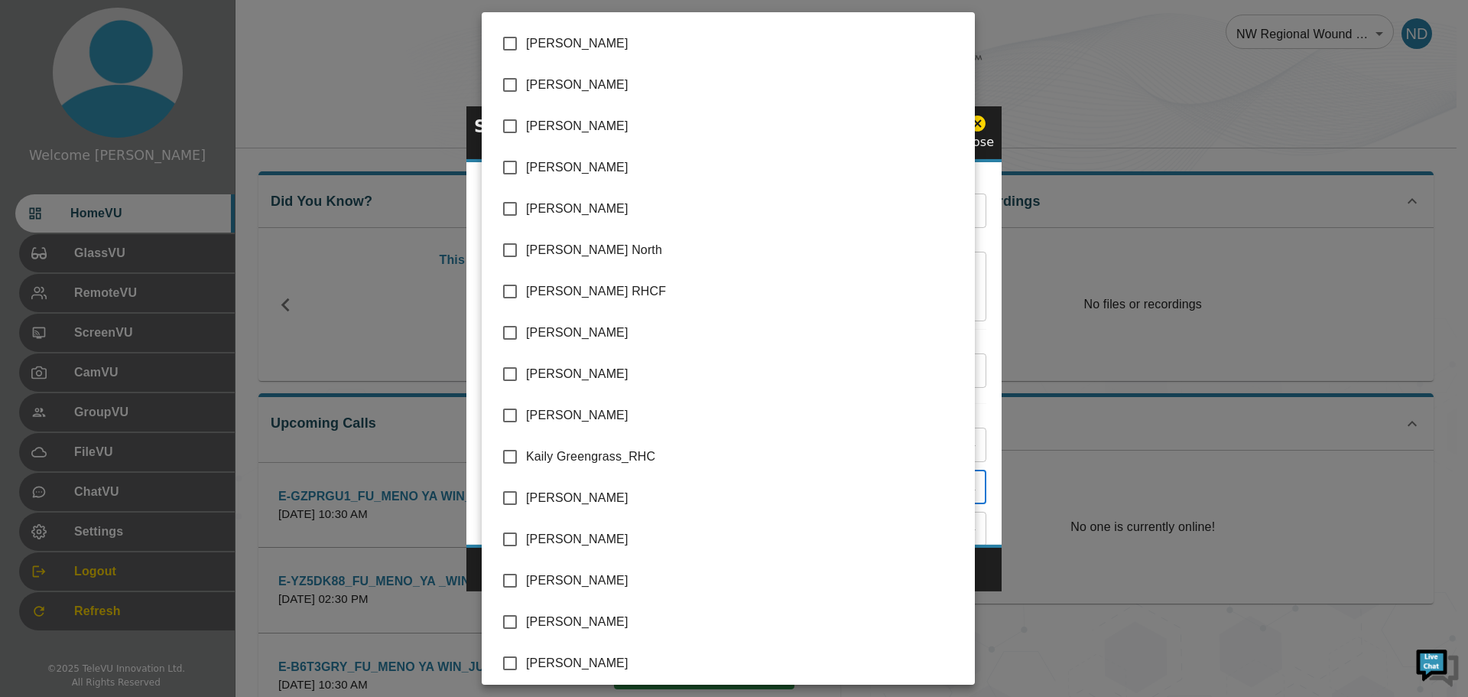
click at [508, 375] on input "checkbox" at bounding box center [510, 374] width 32 height 32
checkbox input "true"
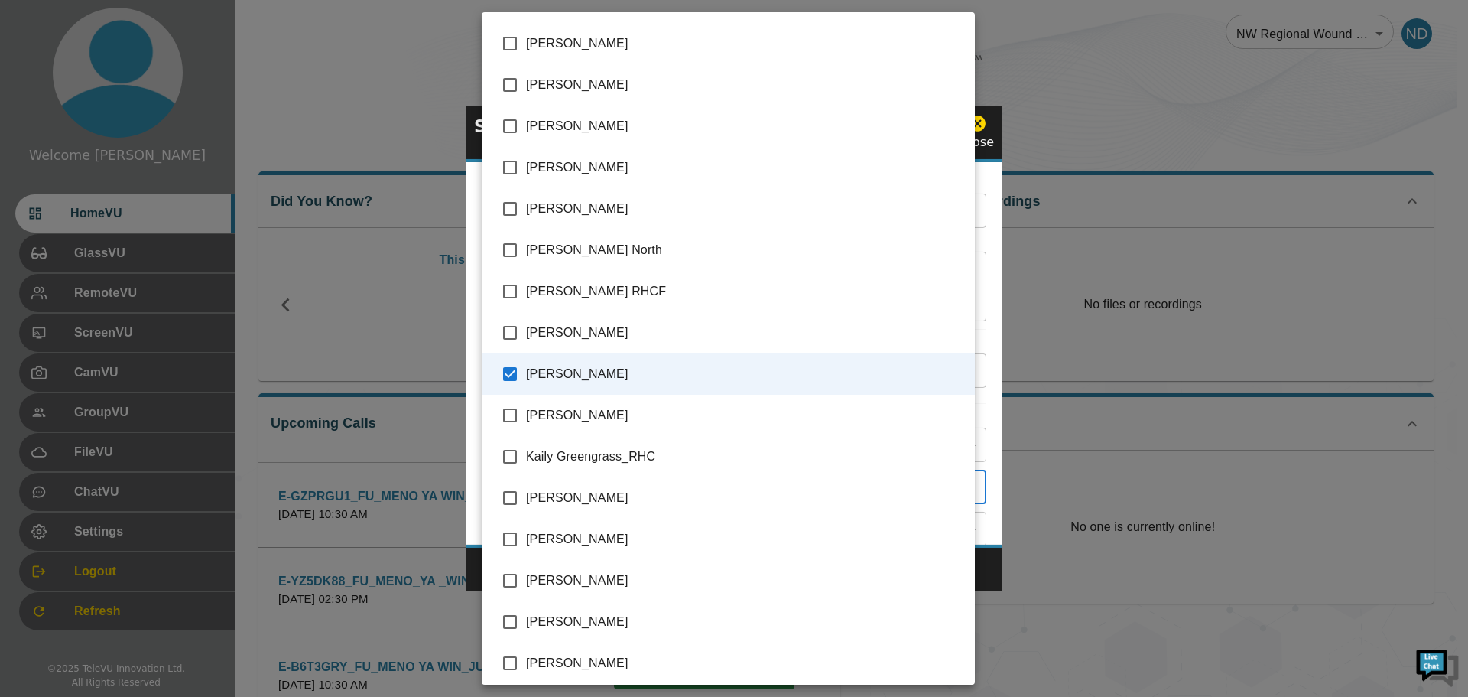
type input "[DATE][PERSON_NAME],[PERSON_NAME],[PERSON_NAME]"
click at [993, 572] on div at bounding box center [734, 348] width 1468 height 697
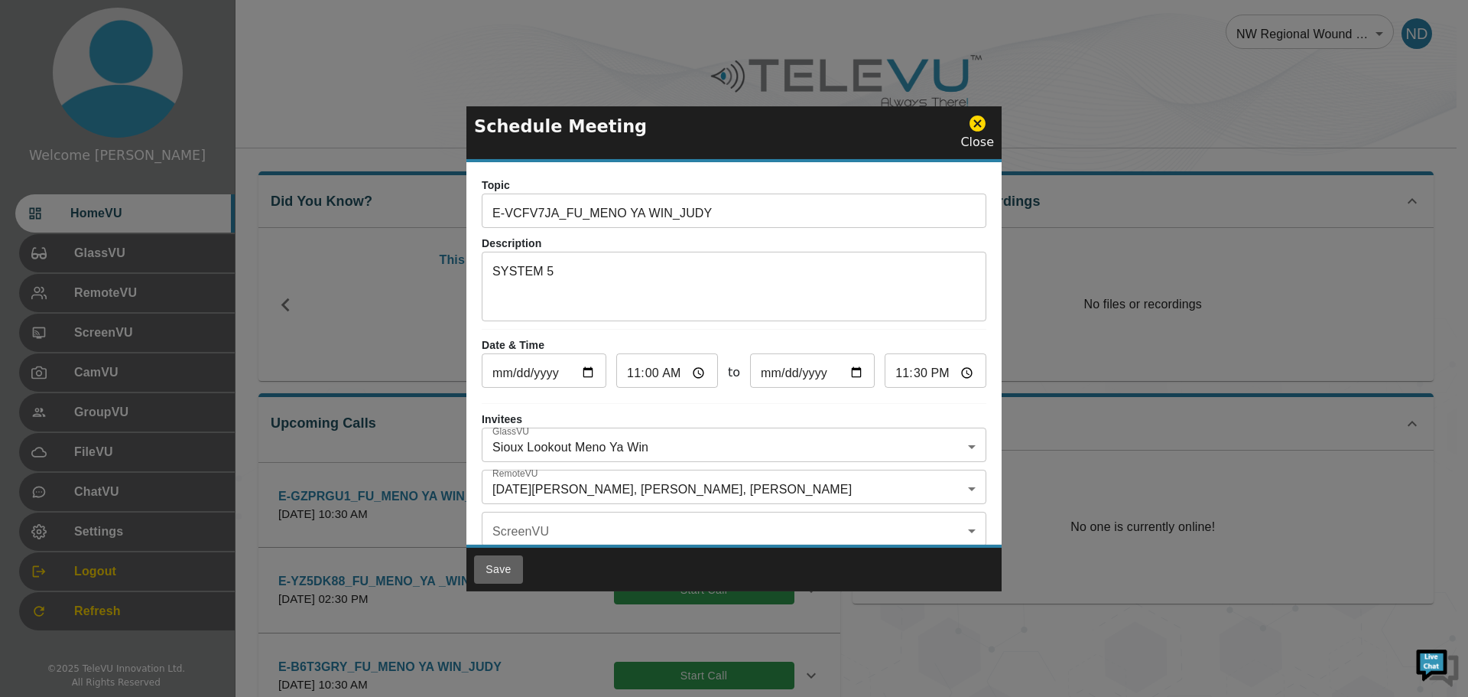
click at [498, 564] on button "Save" at bounding box center [498, 569] width 49 height 28
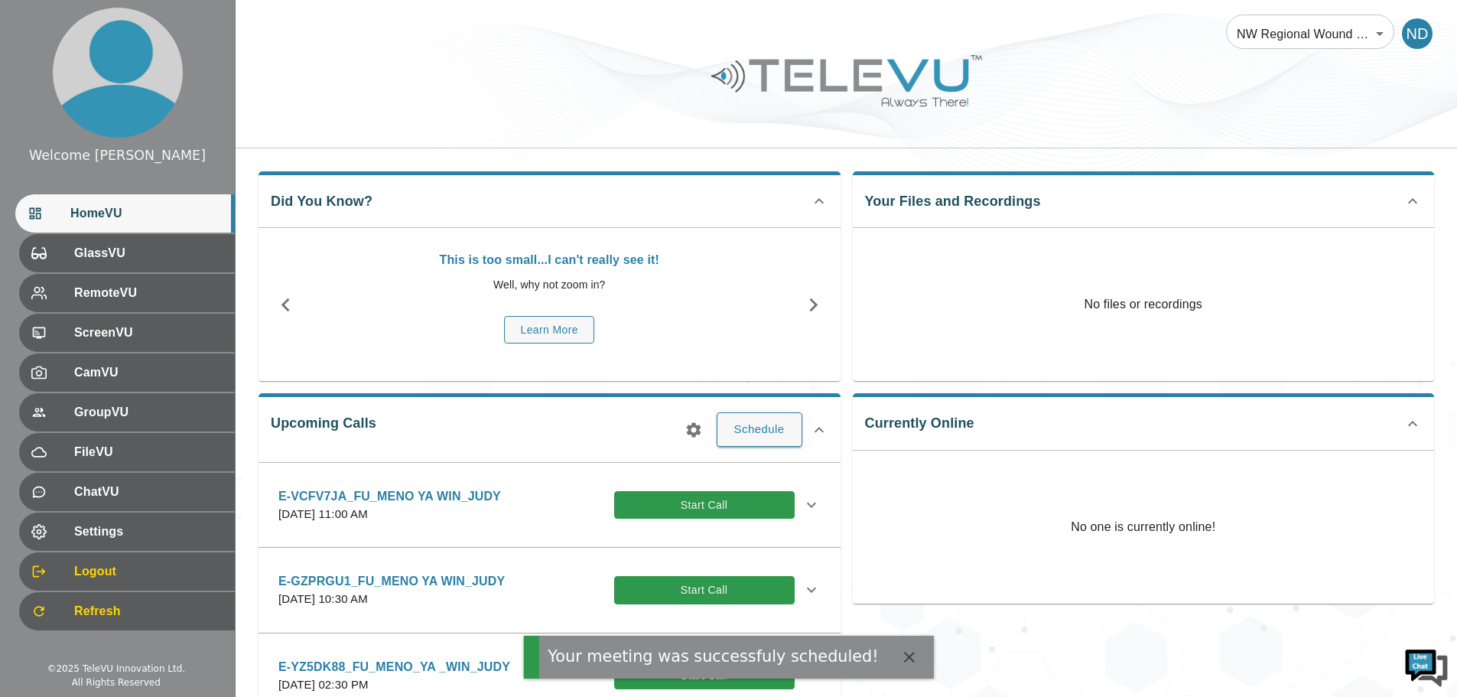
click at [802, 504] on icon at bounding box center [811, 505] width 18 height 18
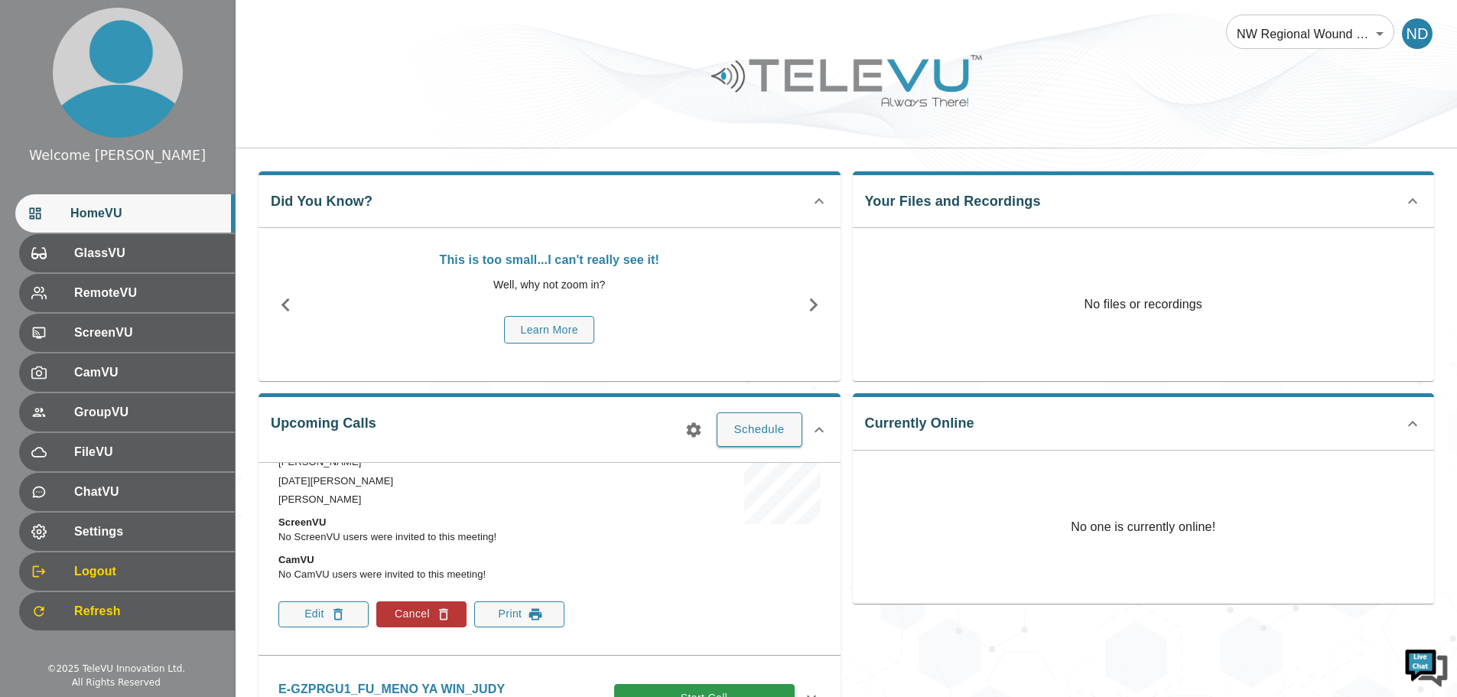
scroll to position [229, 0]
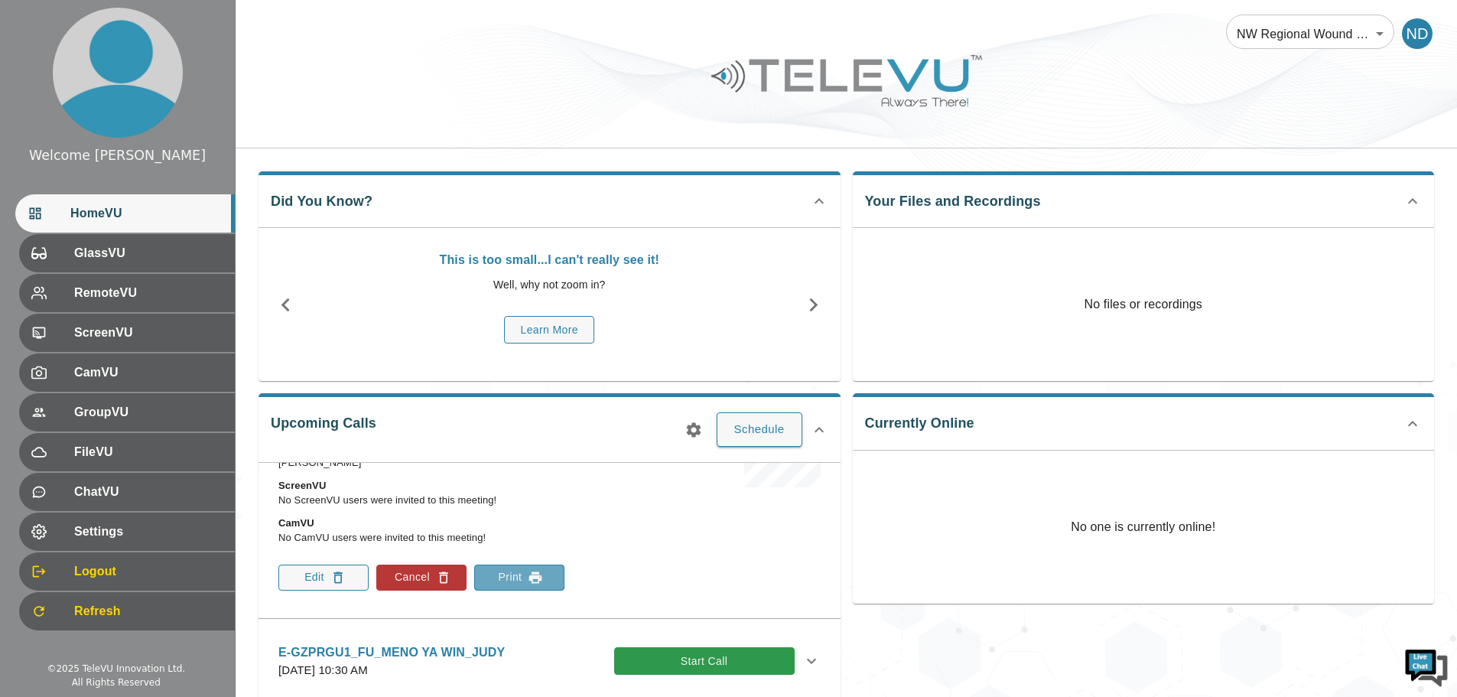
click at [501, 575] on button "Print" at bounding box center [519, 577] width 90 height 26
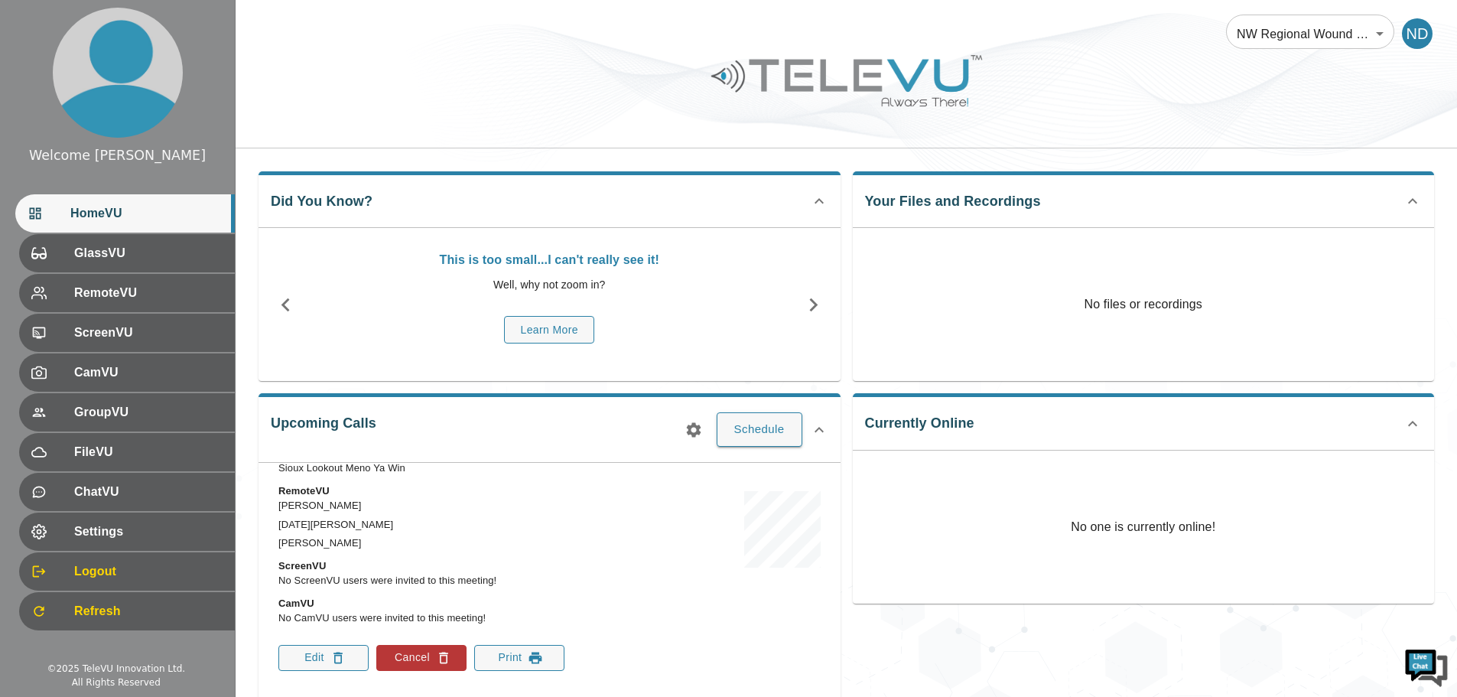
scroll to position [0, 0]
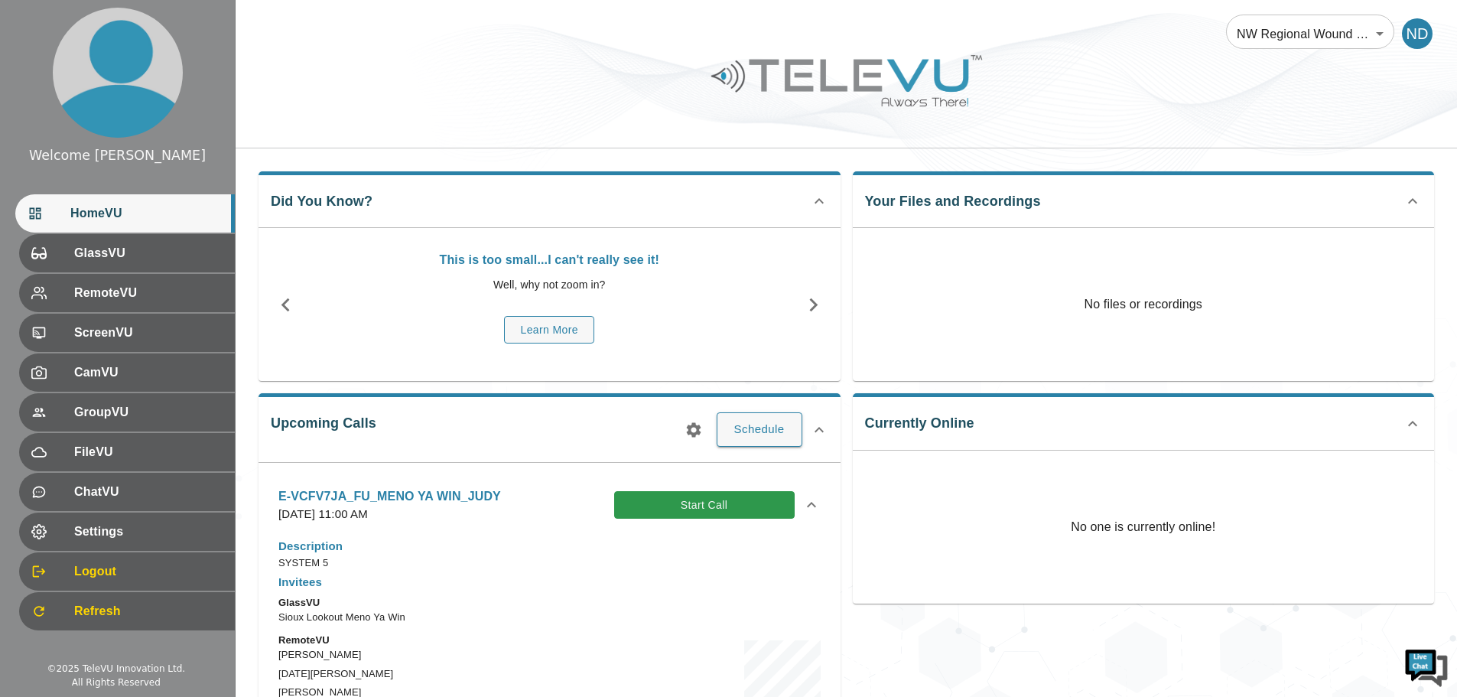
click at [807, 505] on icon at bounding box center [811, 504] width 9 height 5
